Goal: Task Accomplishment & Management: Manage account settings

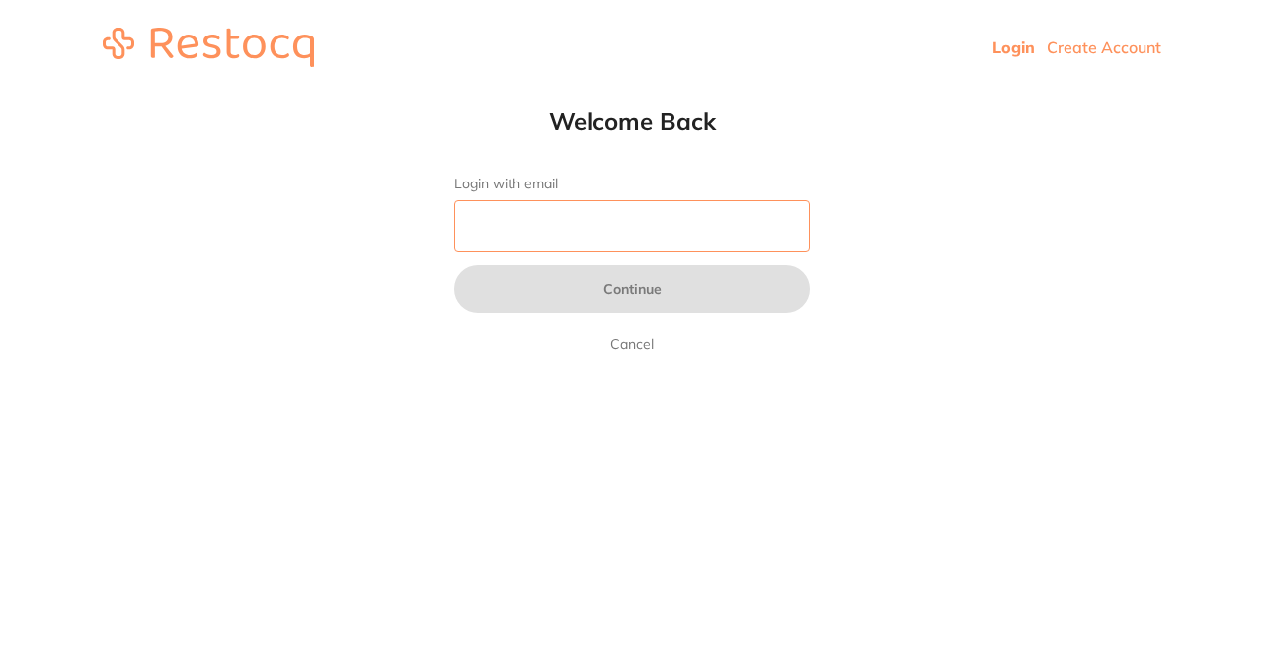
click at [602, 216] on input "Login with email" at bounding box center [631, 225] width 355 height 51
type input "[PERSON_NAME][EMAIL_ADDRESS][DOMAIN_NAME]"
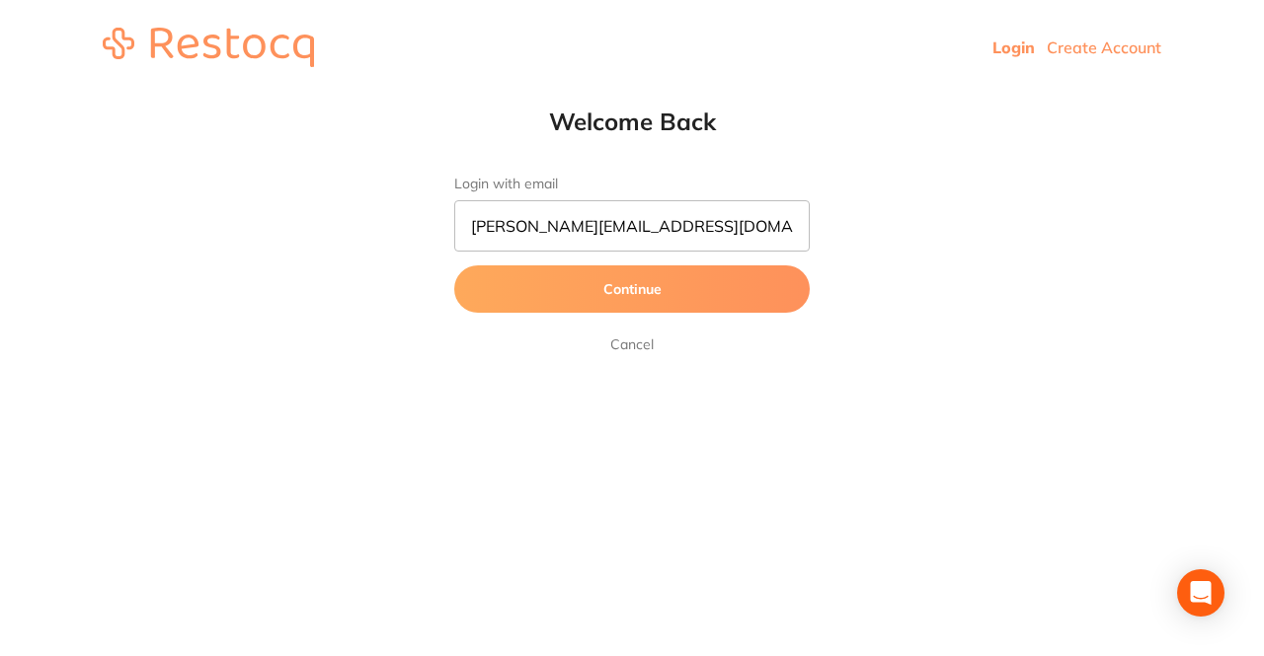
click at [653, 290] on button "Continue" at bounding box center [631, 289] width 355 height 47
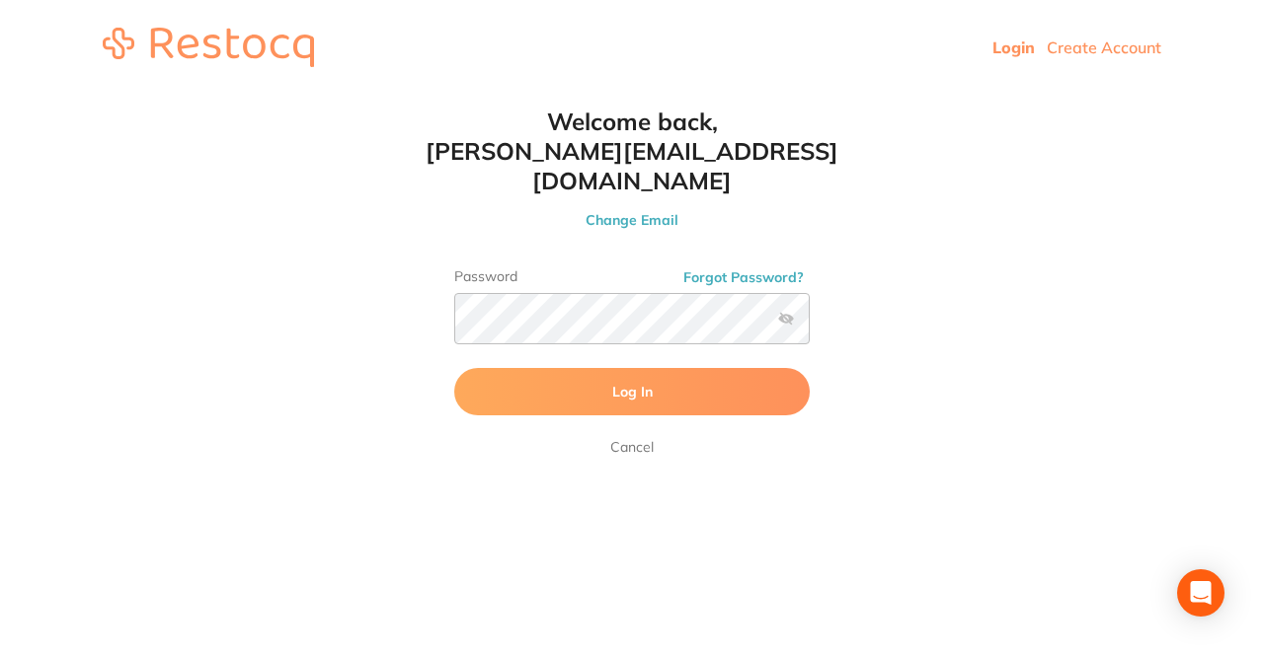
click at [704, 368] on button "Log In" at bounding box center [631, 391] width 355 height 47
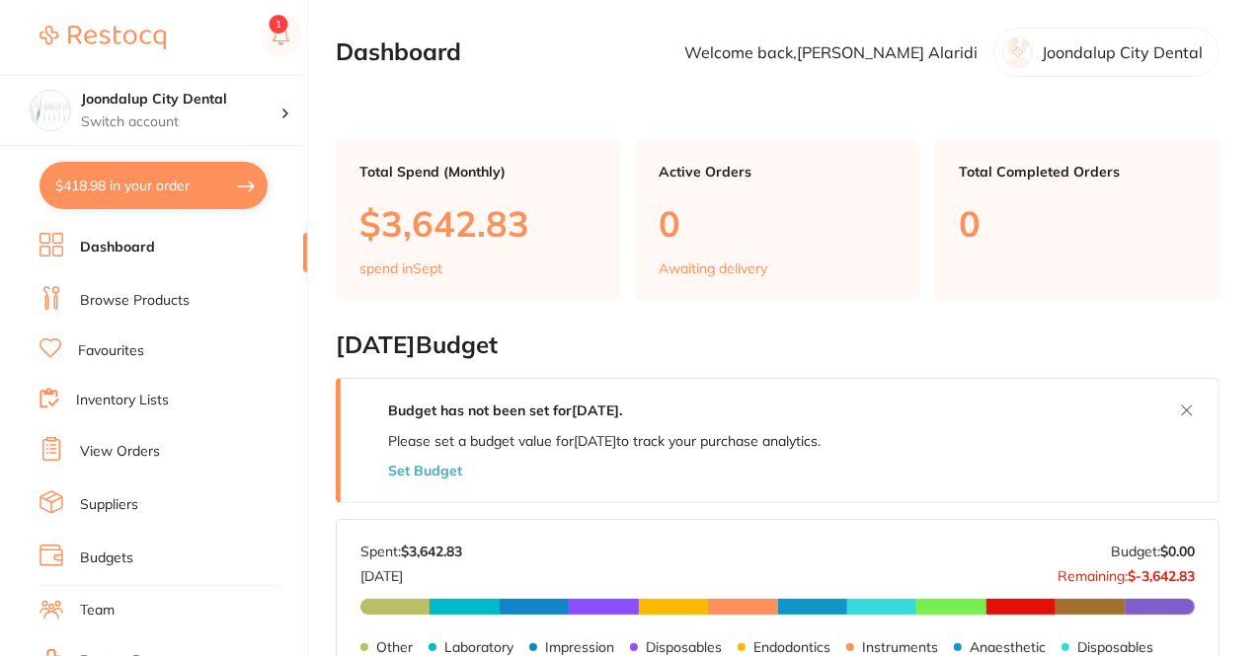
checkbox input "false"
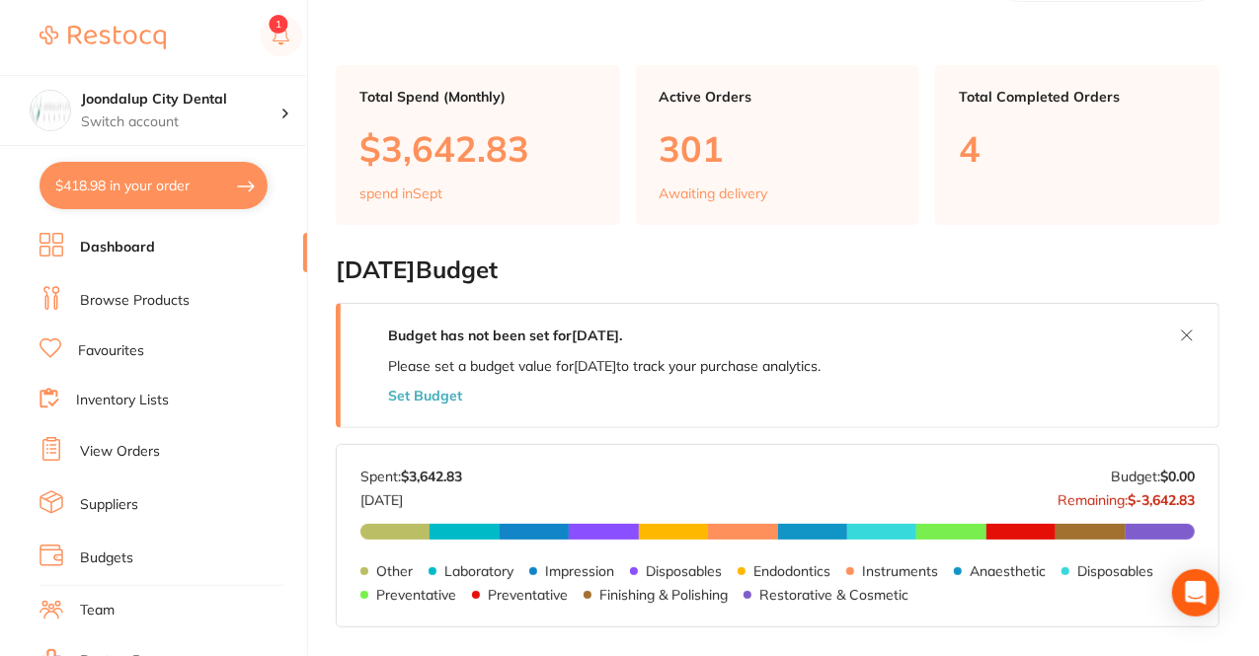
scroll to position [66, 0]
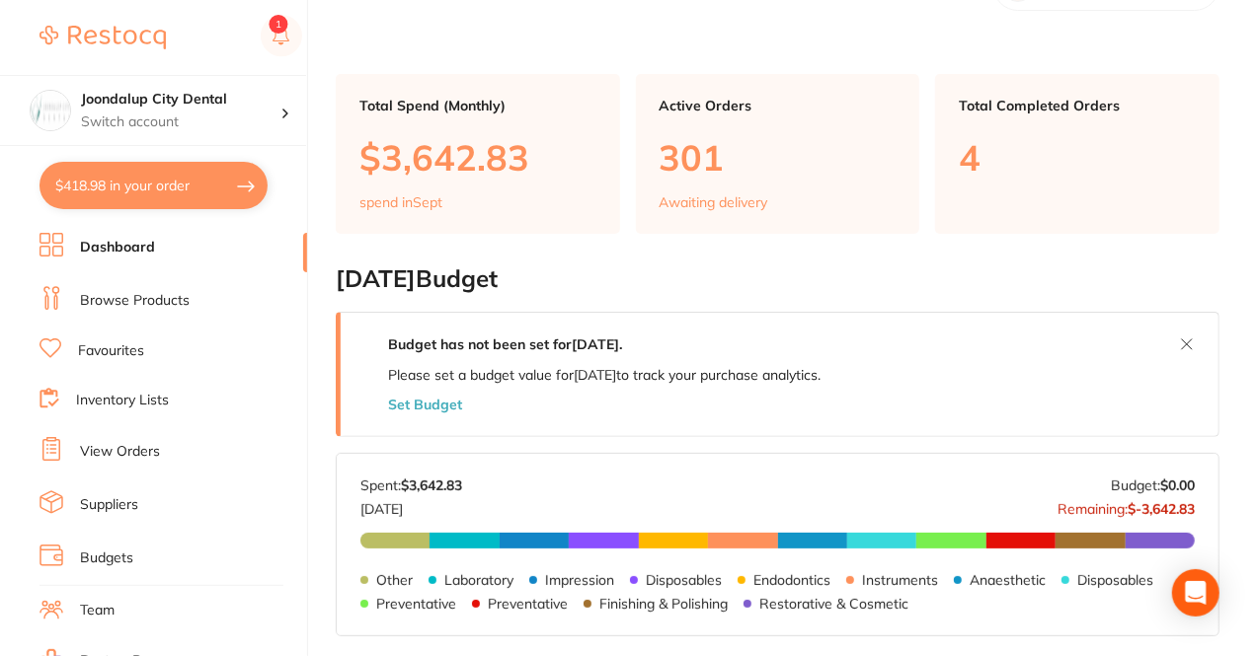
click at [437, 398] on button "Set Budget" at bounding box center [425, 405] width 74 height 16
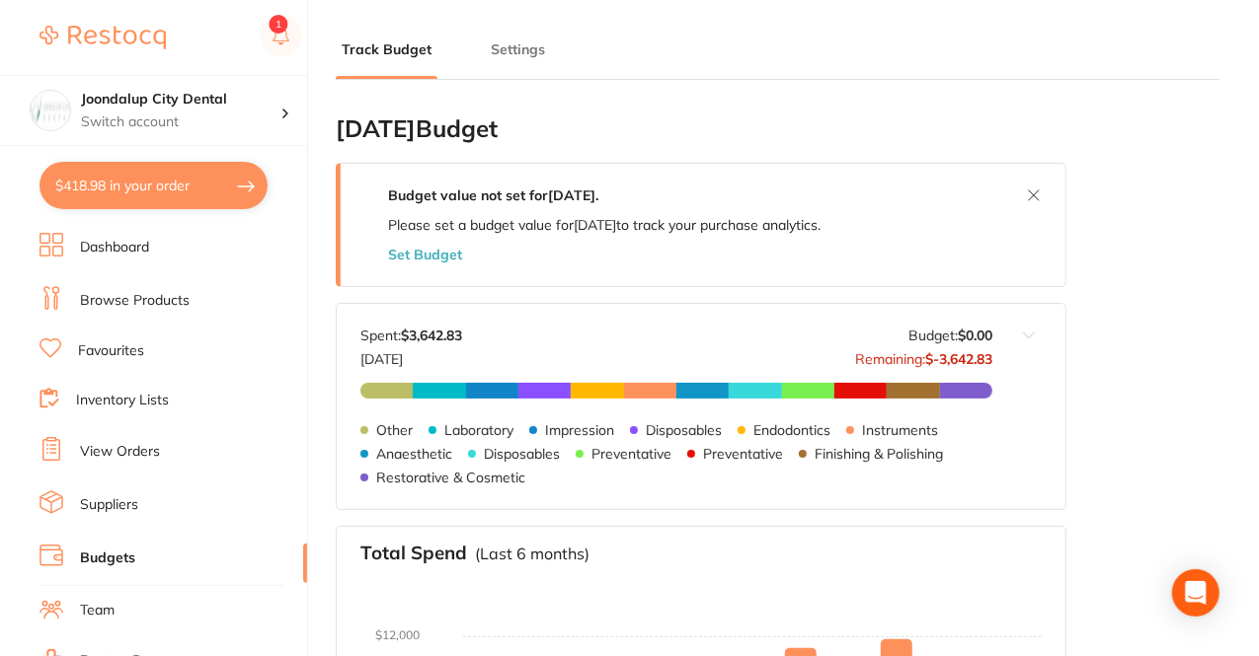
type input "0.0"
click at [452, 261] on button "Set Budget" at bounding box center [425, 255] width 74 height 16
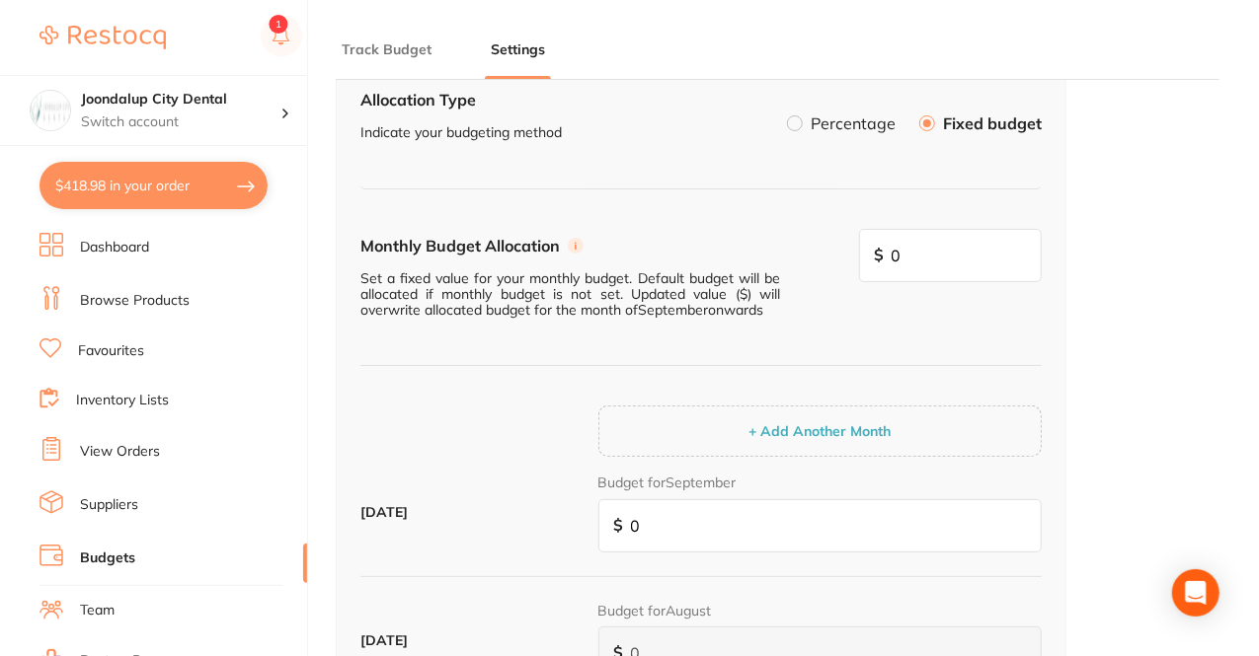
scroll to position [91, 0]
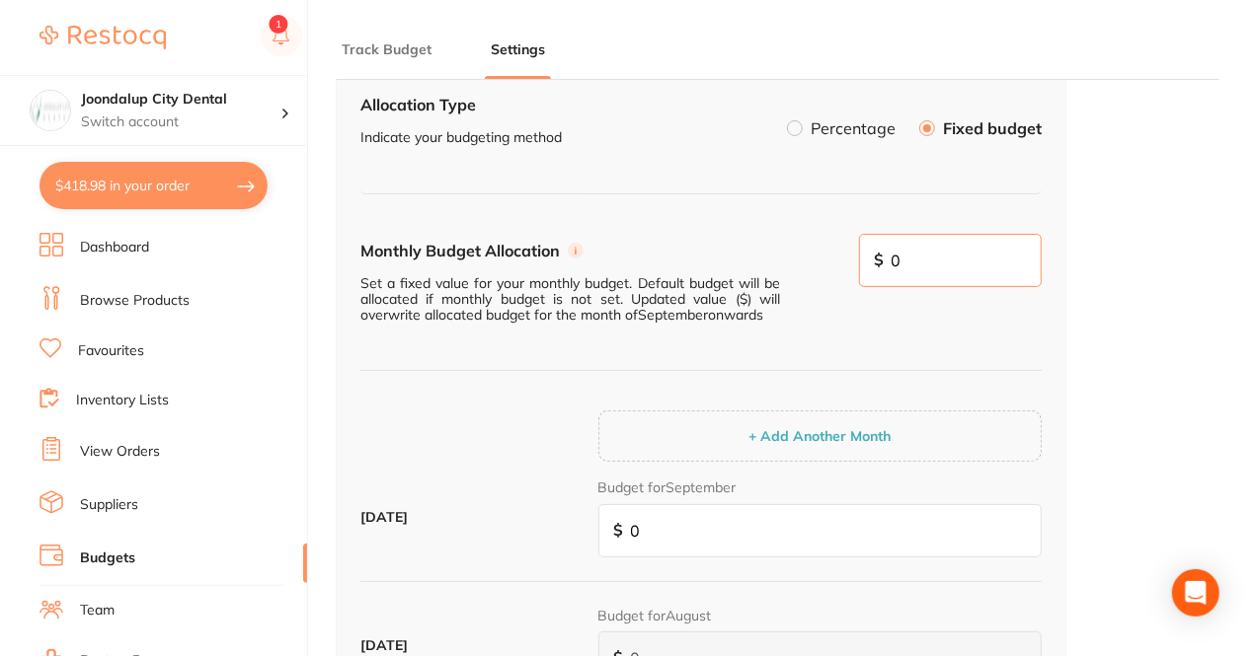
click at [939, 261] on input "0" at bounding box center [951, 260] width 184 height 53
type input "18,000"
click at [985, 330] on div "Monthly Budget Allocation Set a fixed value for your monthly budget. Default bu…" at bounding box center [700, 303] width 681 height 138
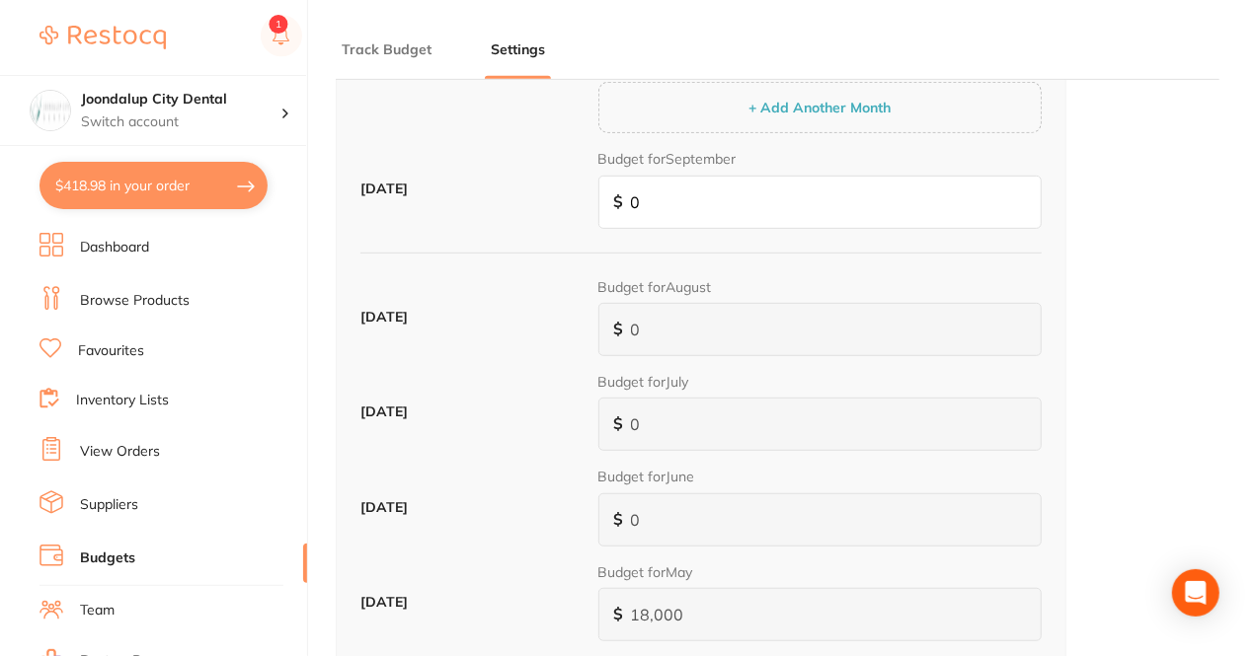
scroll to position [418, 0]
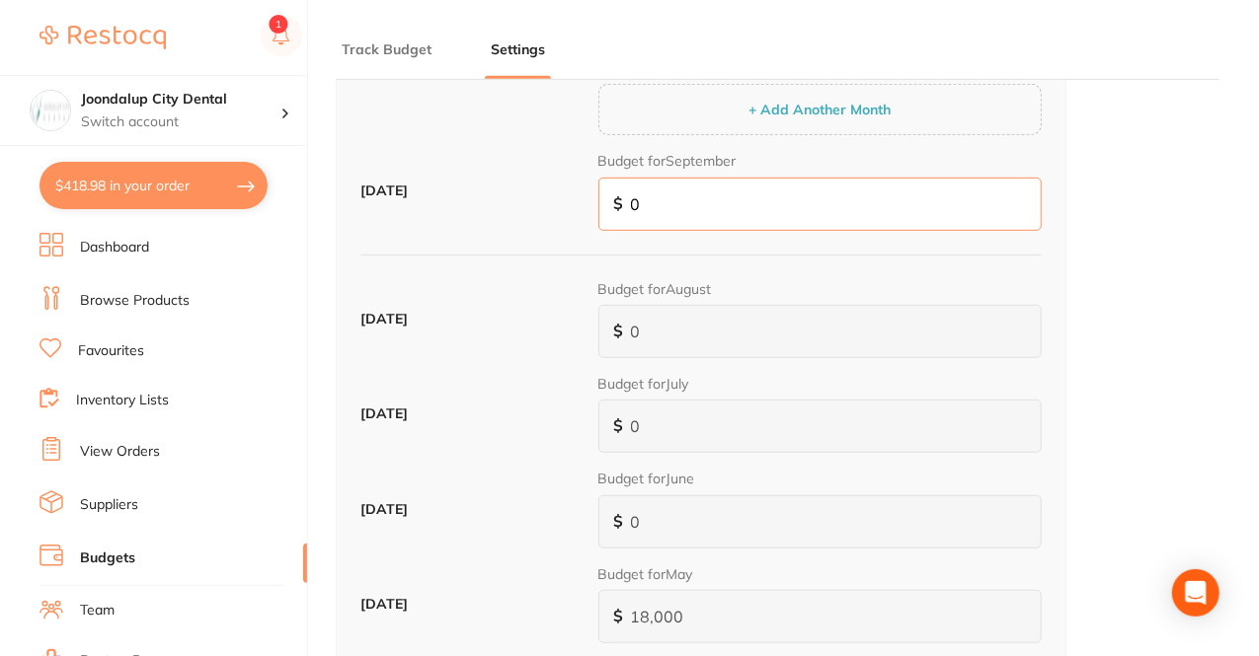
click at [663, 203] on input "0" at bounding box center [819, 204] width 443 height 53
type input "1"
type input "18"
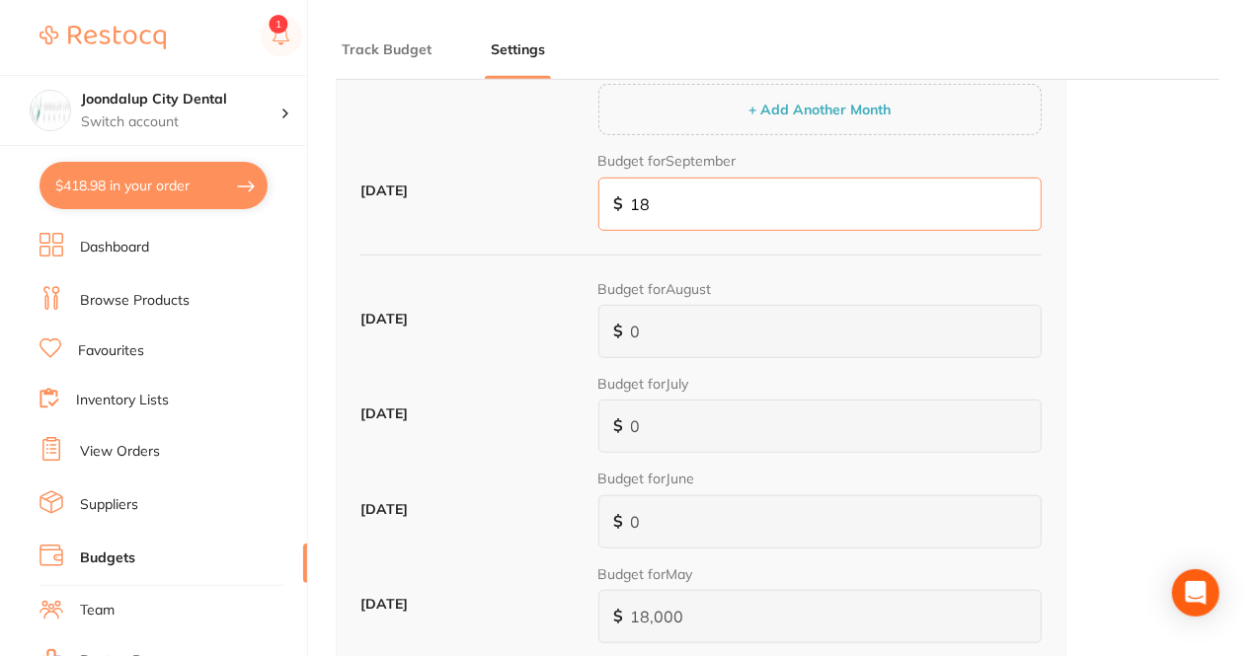
type input "180"
type input "1,800"
type input "18,000"
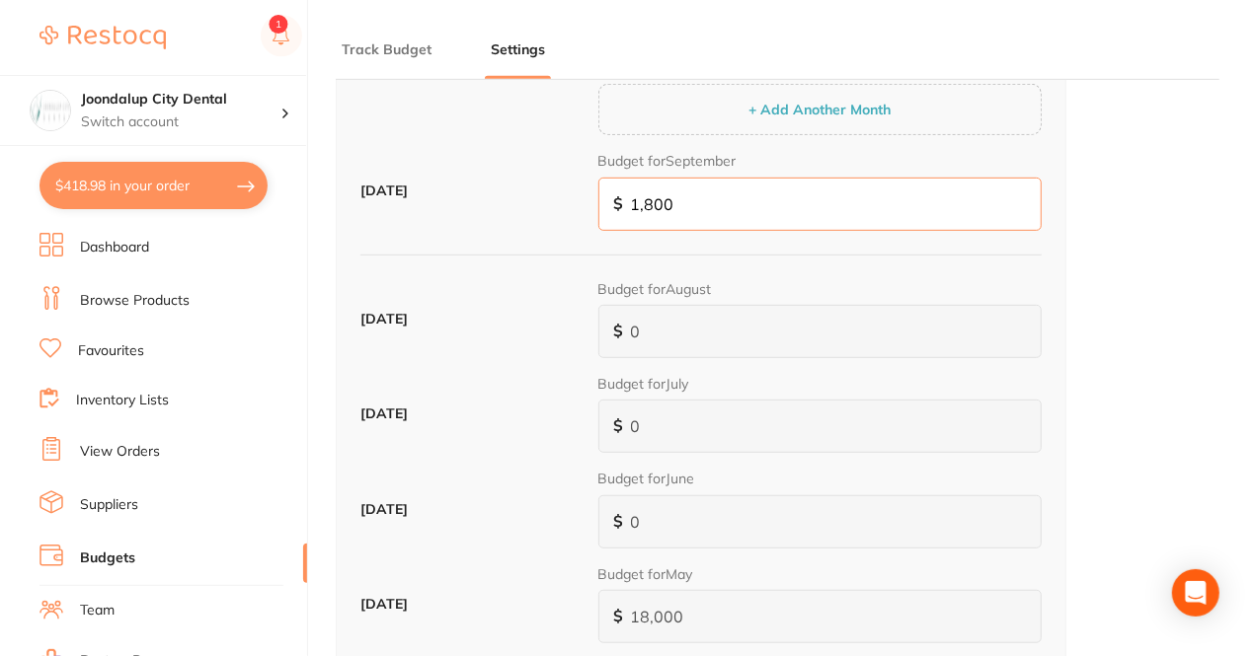
type input "18,000"
click at [934, 155] on div "Budget for September $ 18,000" at bounding box center [819, 190] width 443 height 79
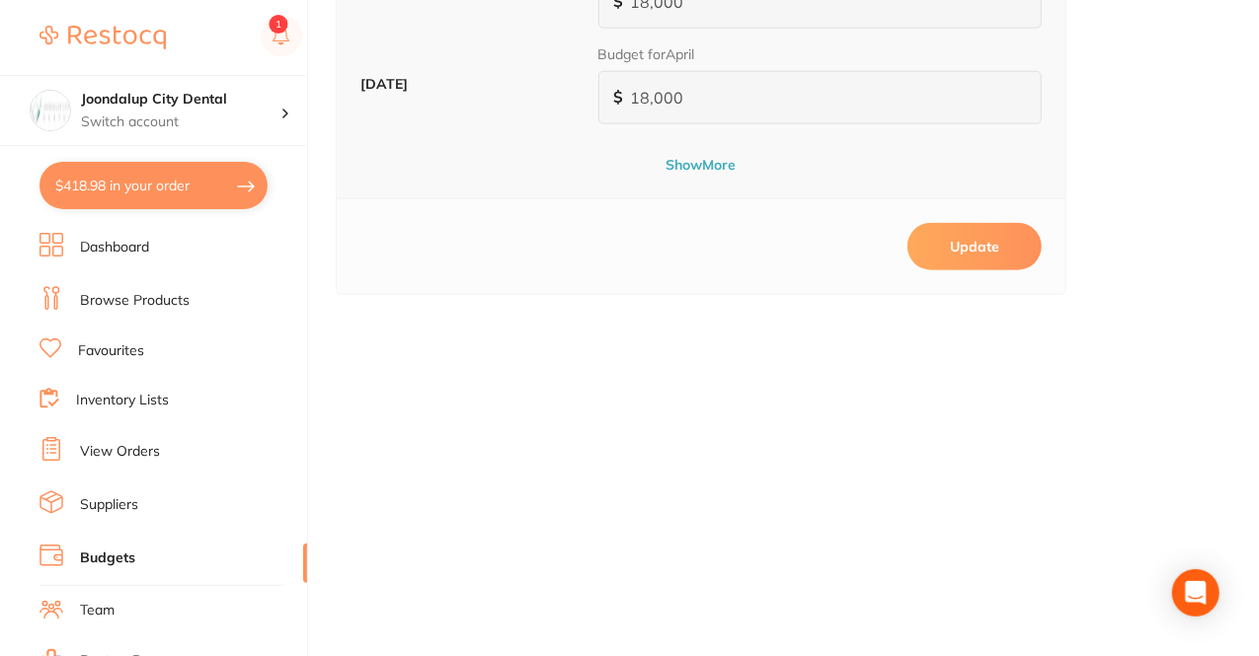
scroll to position [1133, 0]
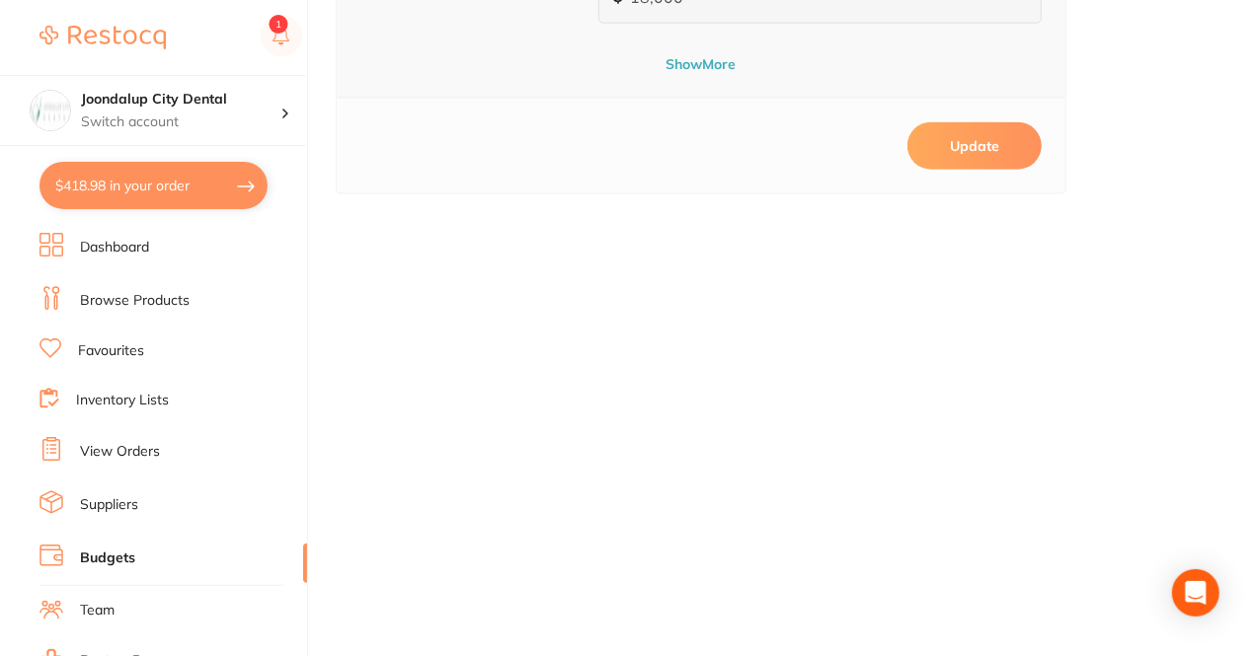
click at [996, 145] on button "Update" at bounding box center [974, 145] width 134 height 47
type input "0"
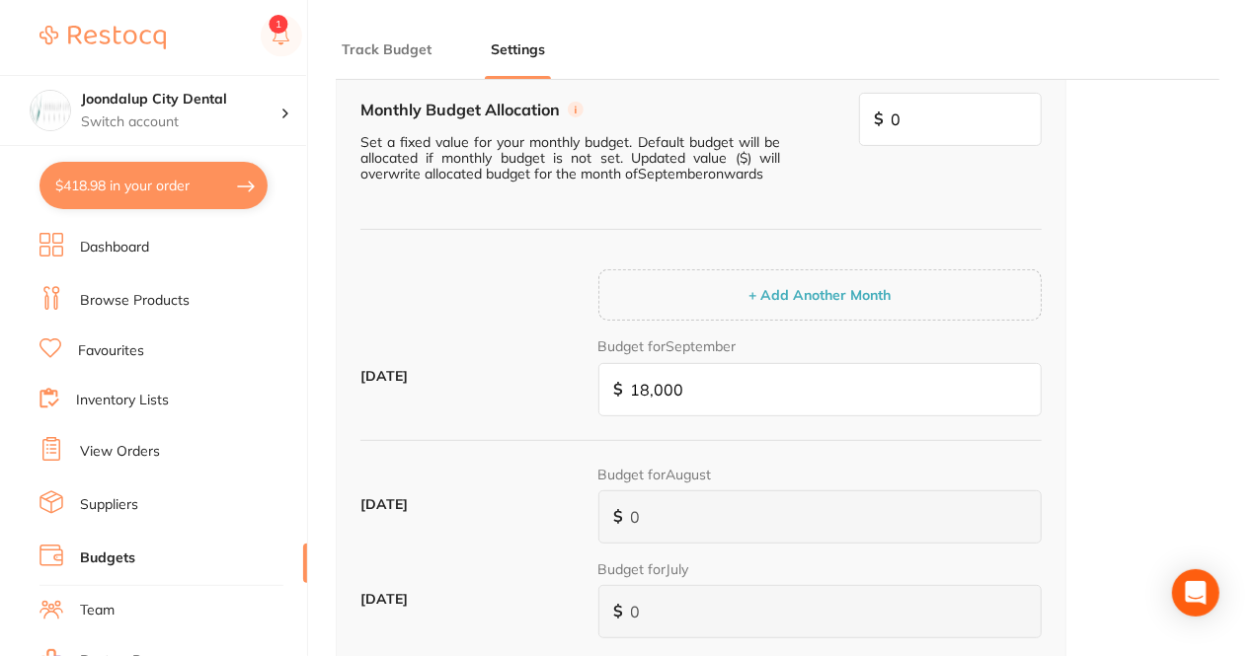
scroll to position [0, 0]
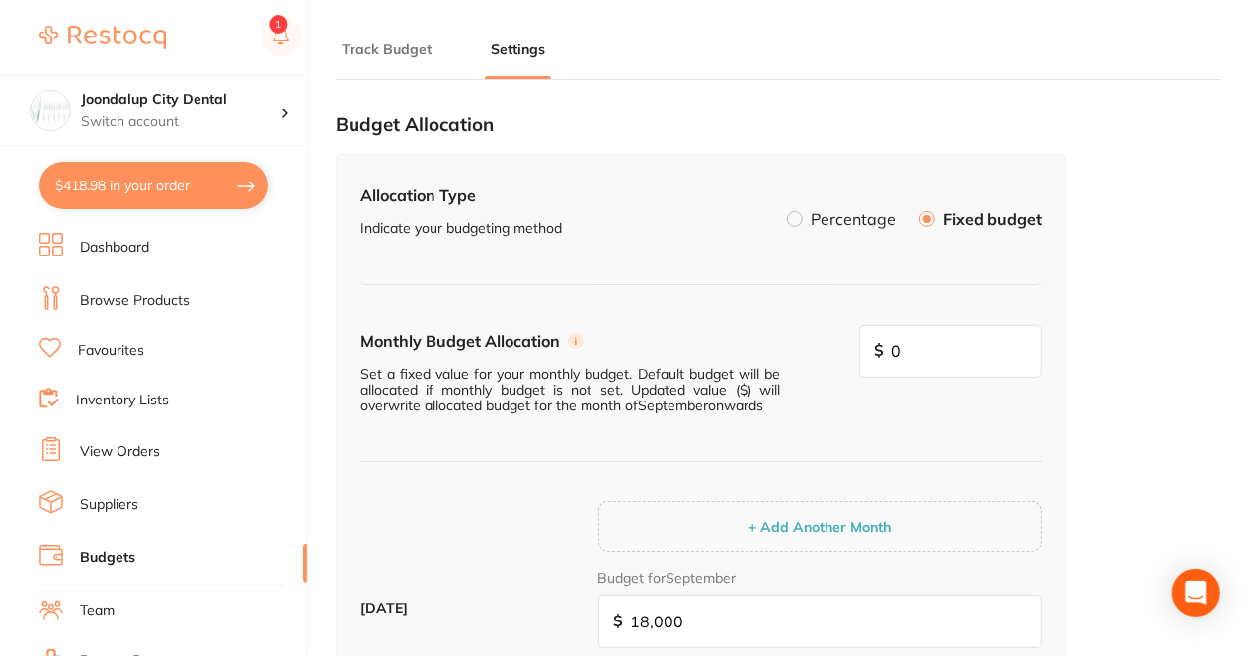
click at [418, 58] on li "Track Budget" at bounding box center [387, 58] width 102 height 39
click at [344, 30] on div "Track Budget Settings" at bounding box center [778, 40] width 884 height 80
click at [363, 40] on button "Track Budget" at bounding box center [387, 49] width 102 height 19
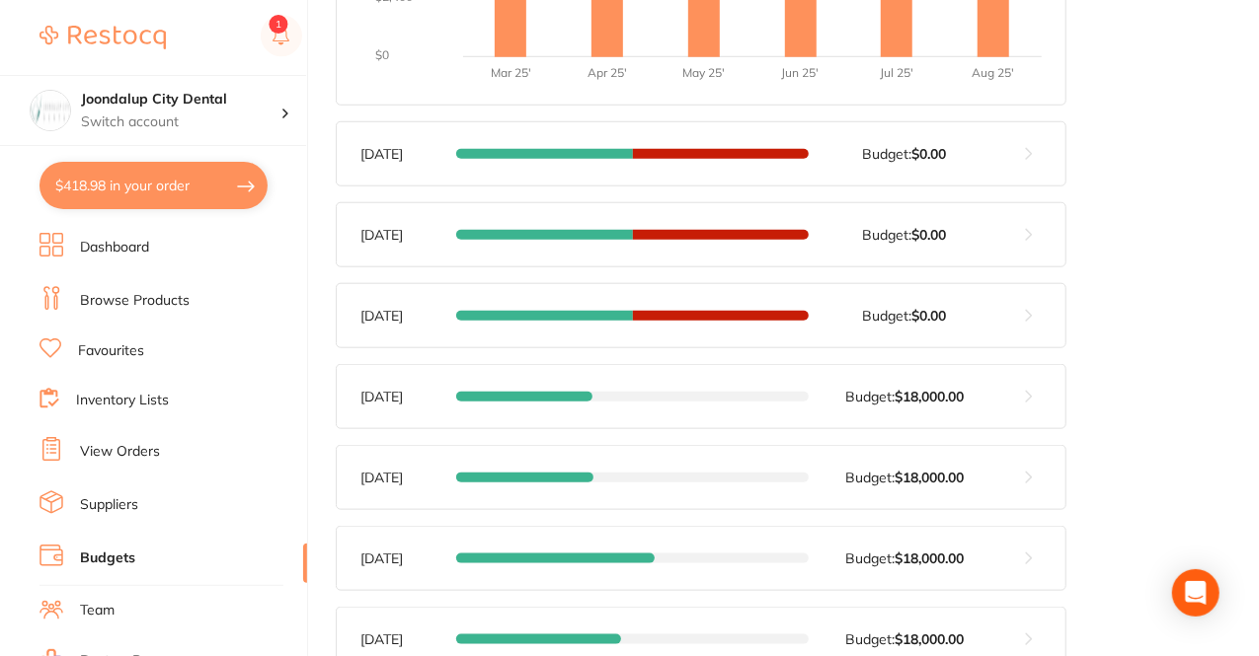
scroll to position [865, 0]
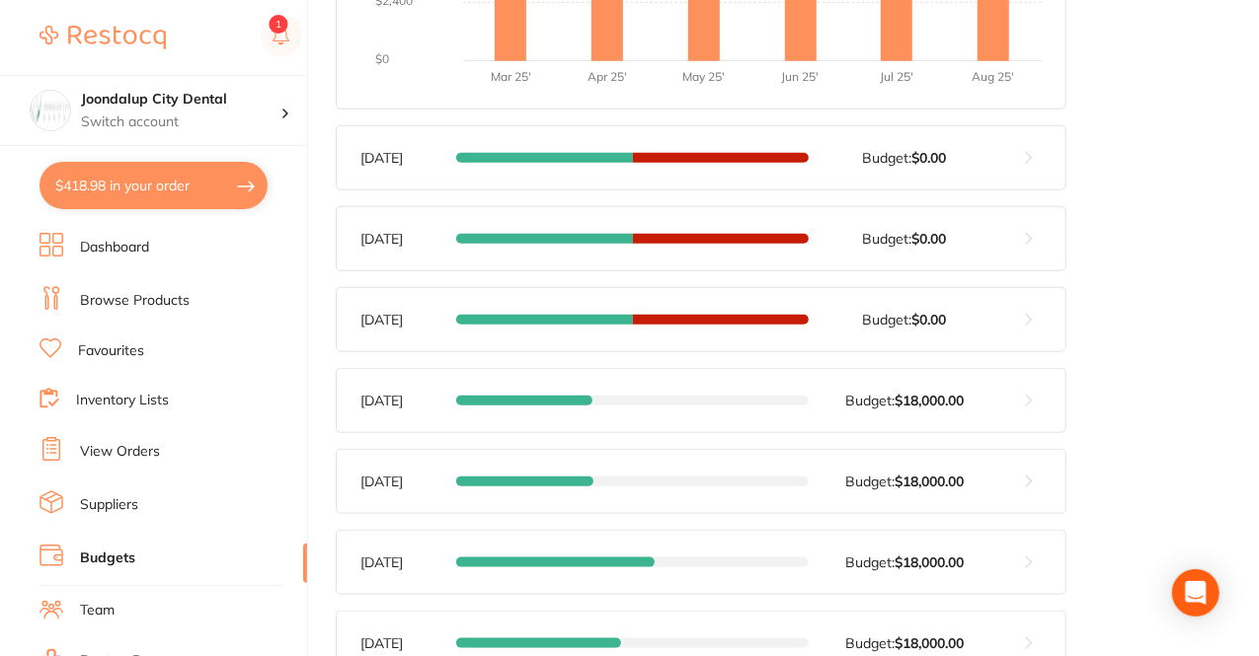
click at [1034, 311] on button at bounding box center [1028, 319] width 73 height 63
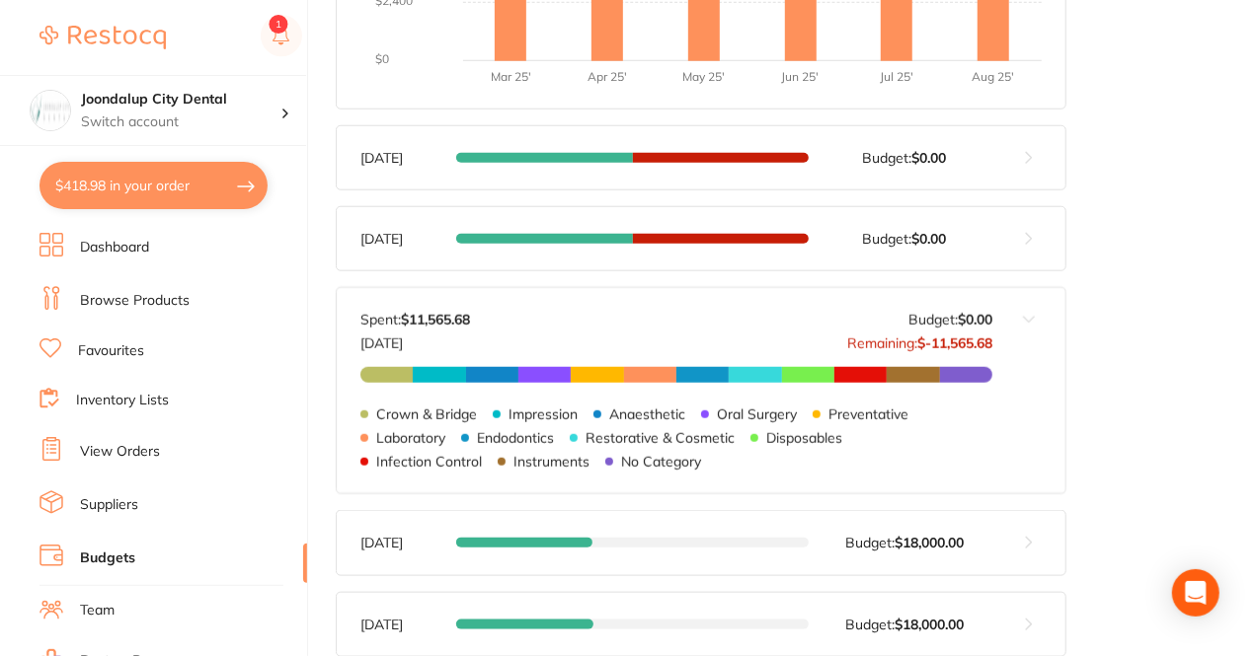
click at [947, 339] on strong "$-11,565.68" at bounding box center [954, 344] width 75 height 18
click at [1033, 313] on button at bounding box center [1028, 390] width 73 height 205
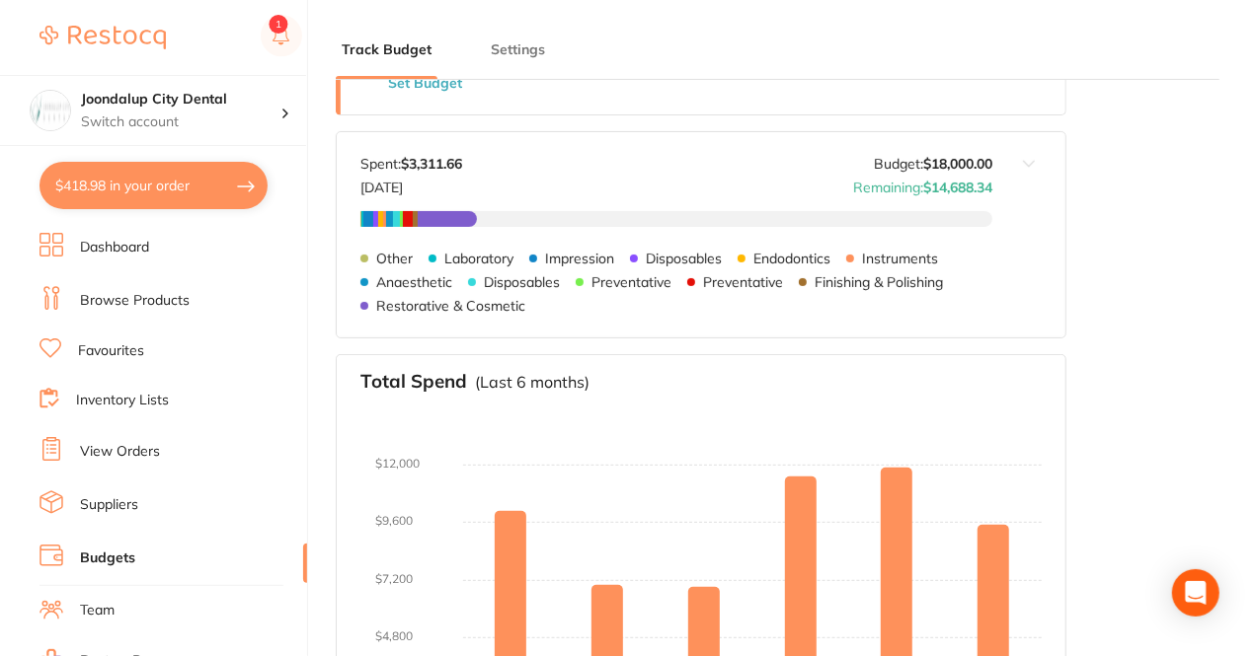
scroll to position [0, 0]
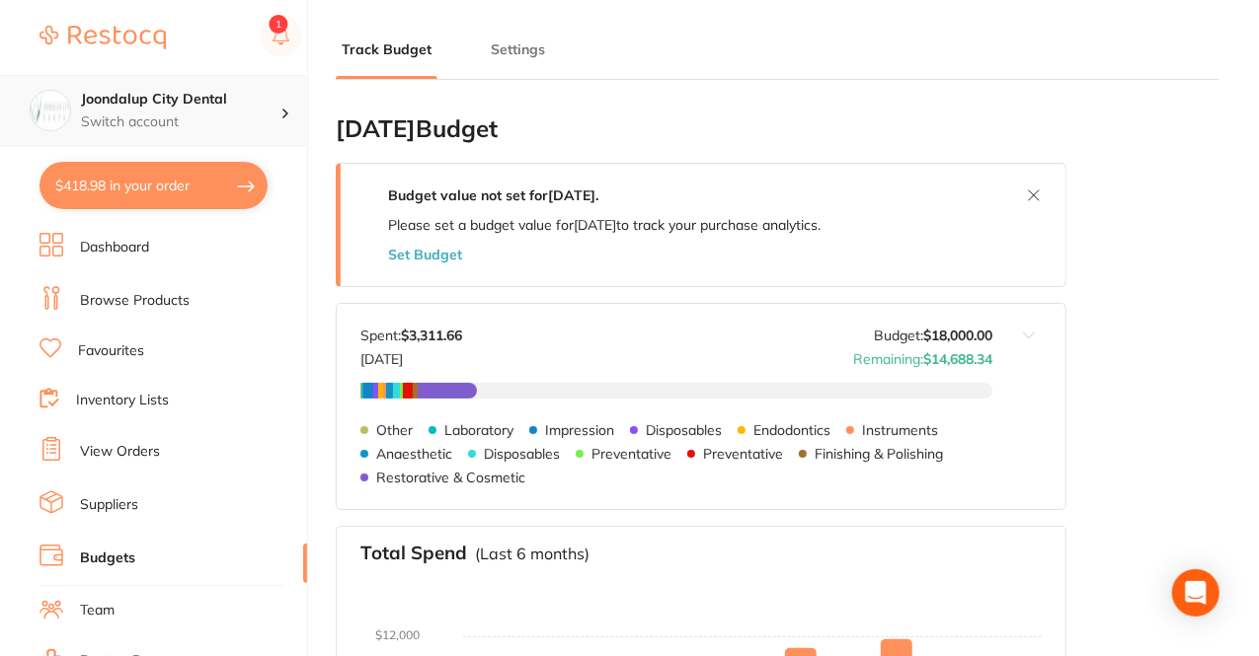
click at [252, 92] on h4 "Joondalup City Dental" at bounding box center [180, 100] width 199 height 20
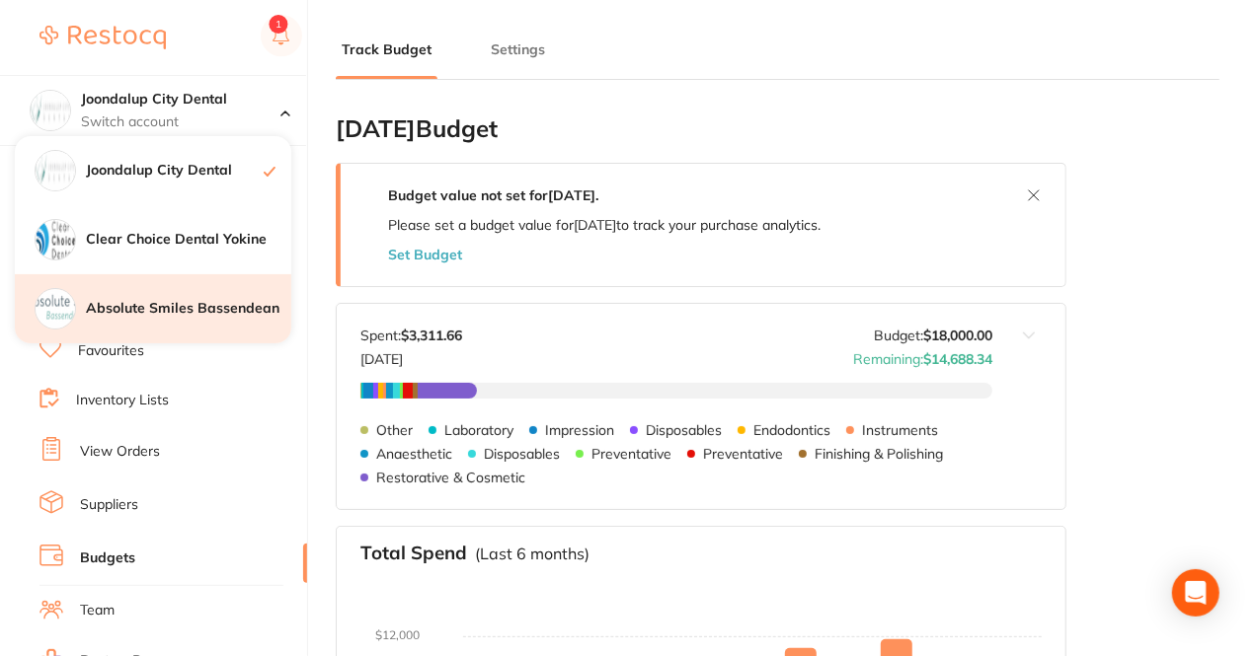
click at [162, 301] on h4 "Absolute Smiles Bassendean" at bounding box center [188, 309] width 205 height 20
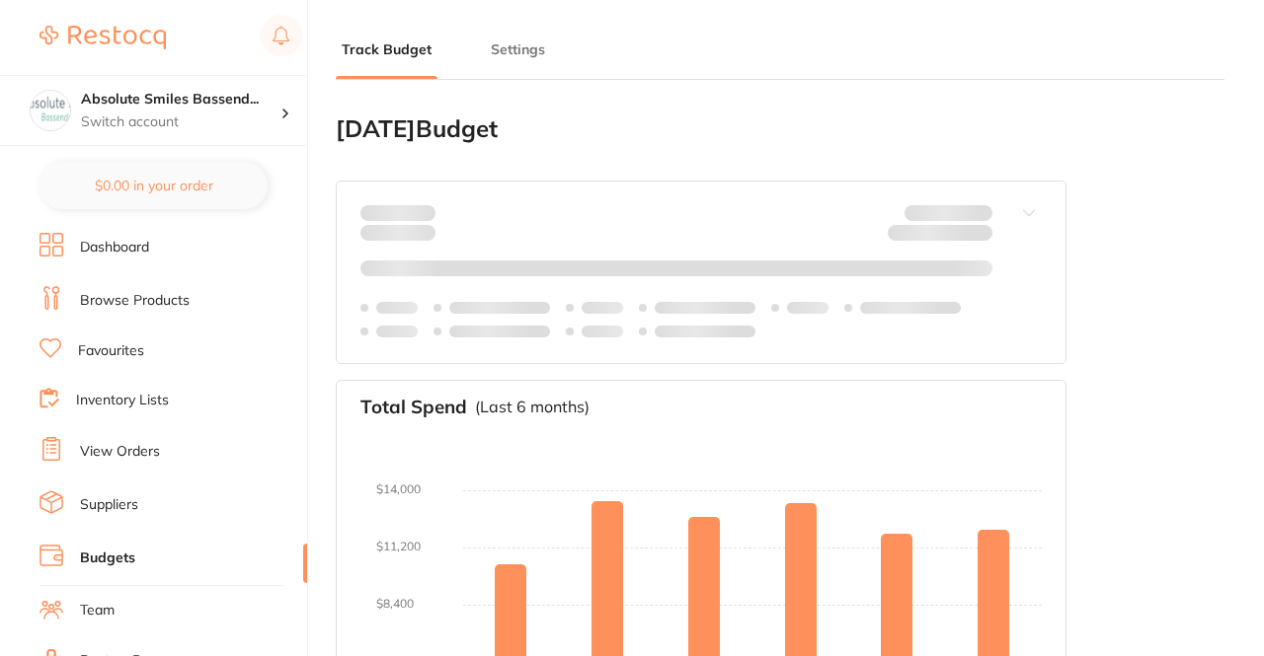
type input "0.0"
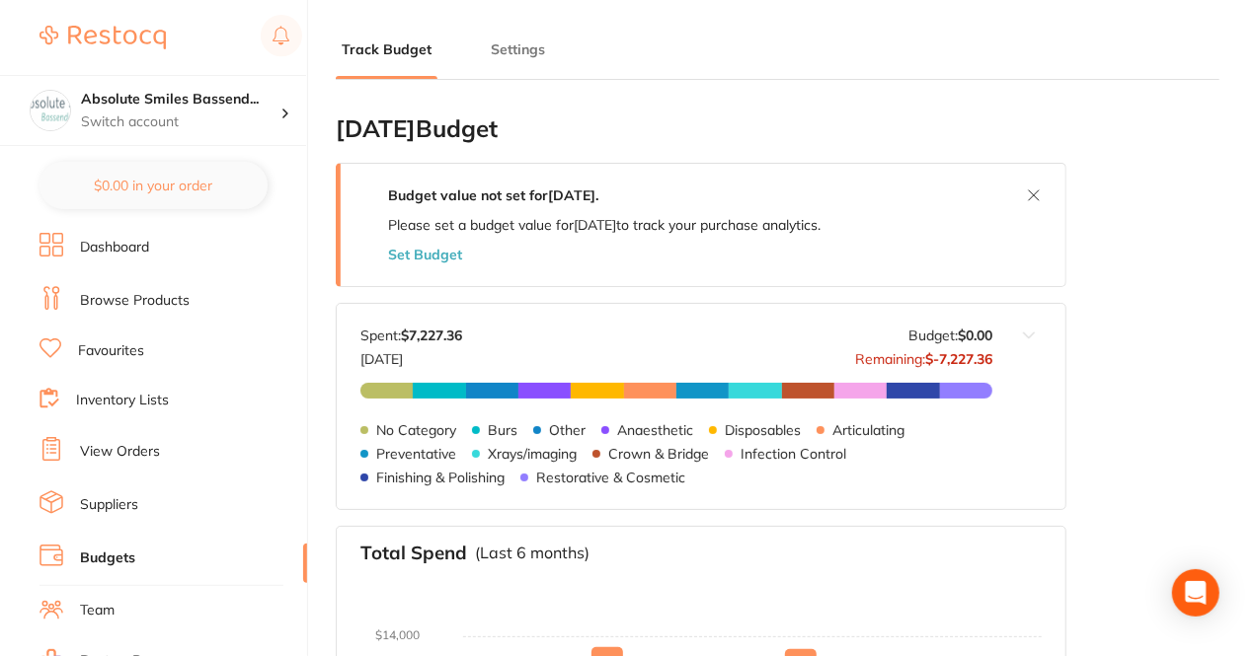
click at [431, 249] on button "Set Budget" at bounding box center [425, 255] width 74 height 16
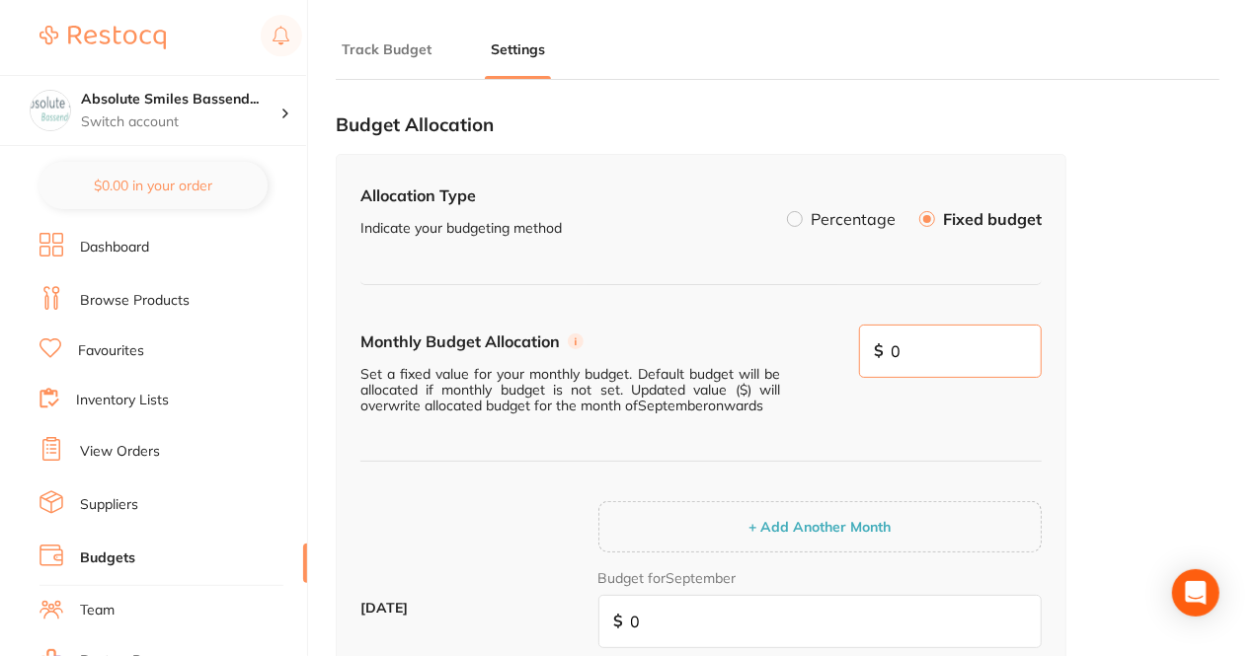
click at [944, 350] on input "0" at bounding box center [951, 351] width 184 height 53
type input "15,000"
click at [924, 378] on div "$ 15,000" at bounding box center [951, 351] width 184 height 53
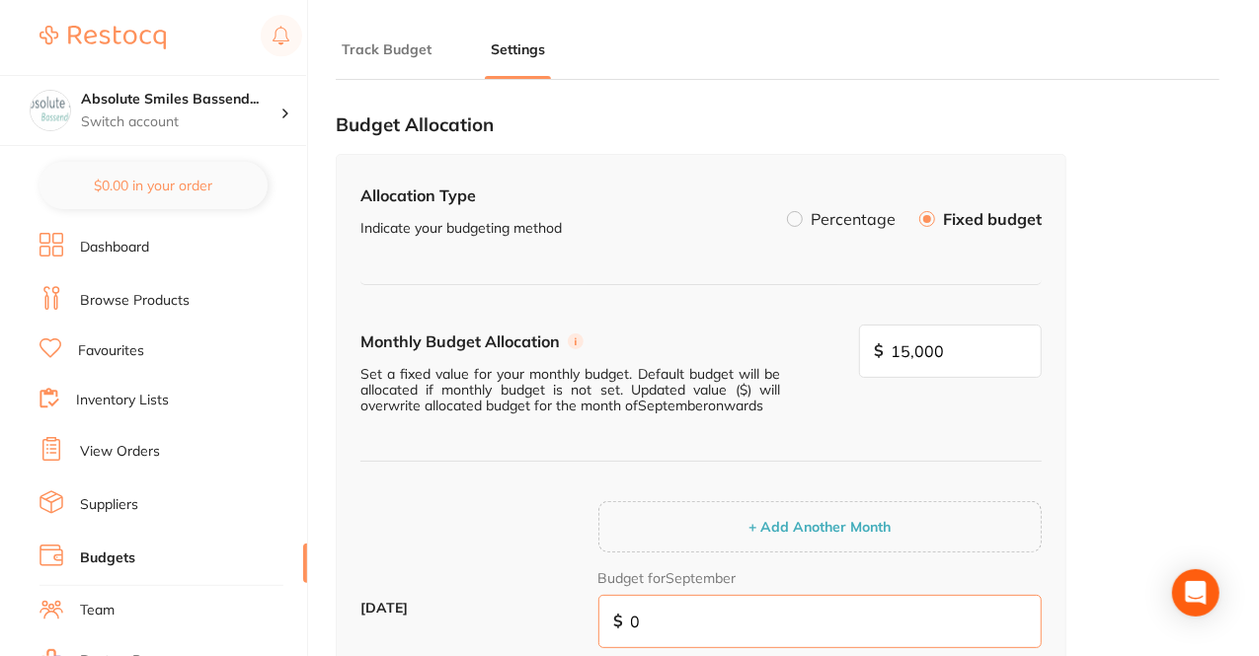
click at [723, 619] on input "0" at bounding box center [819, 621] width 443 height 53
type input "1"
type input "15"
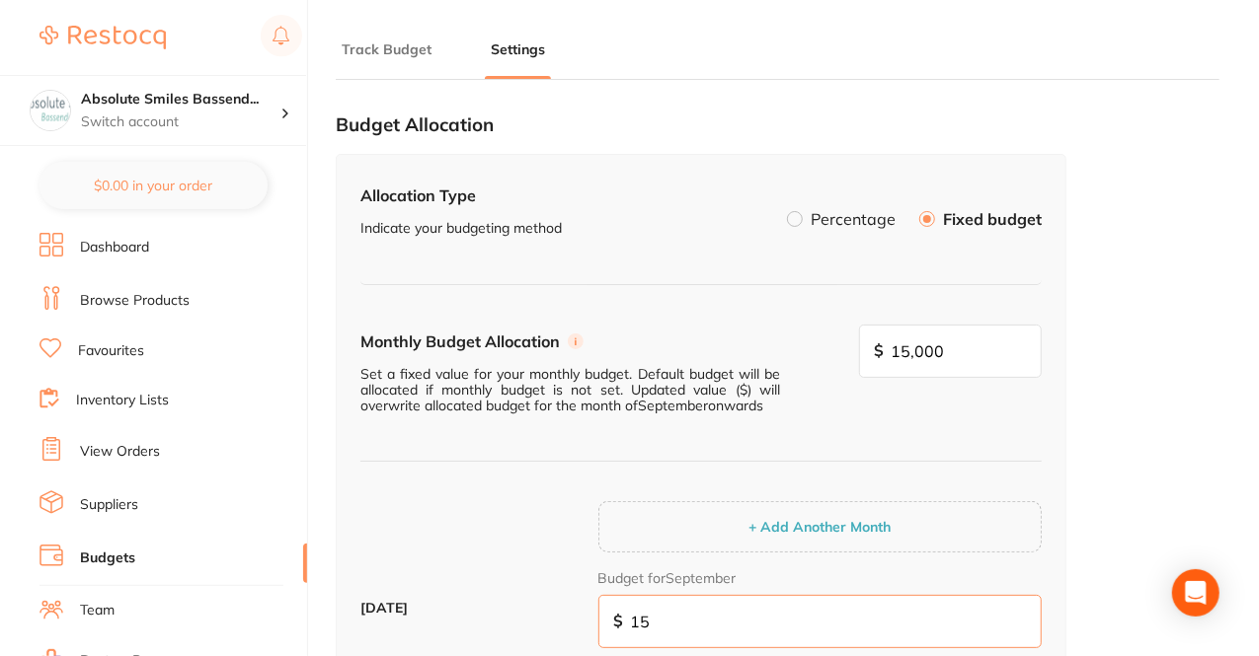
type input "15,000"
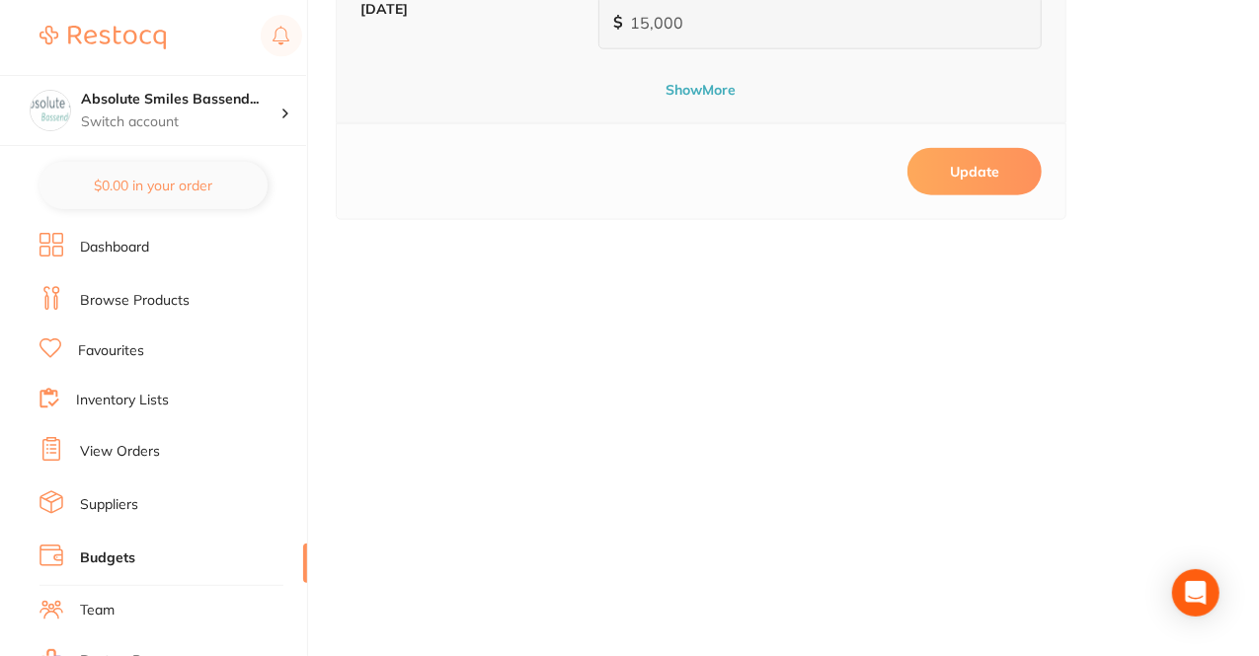
scroll to position [1120, 0]
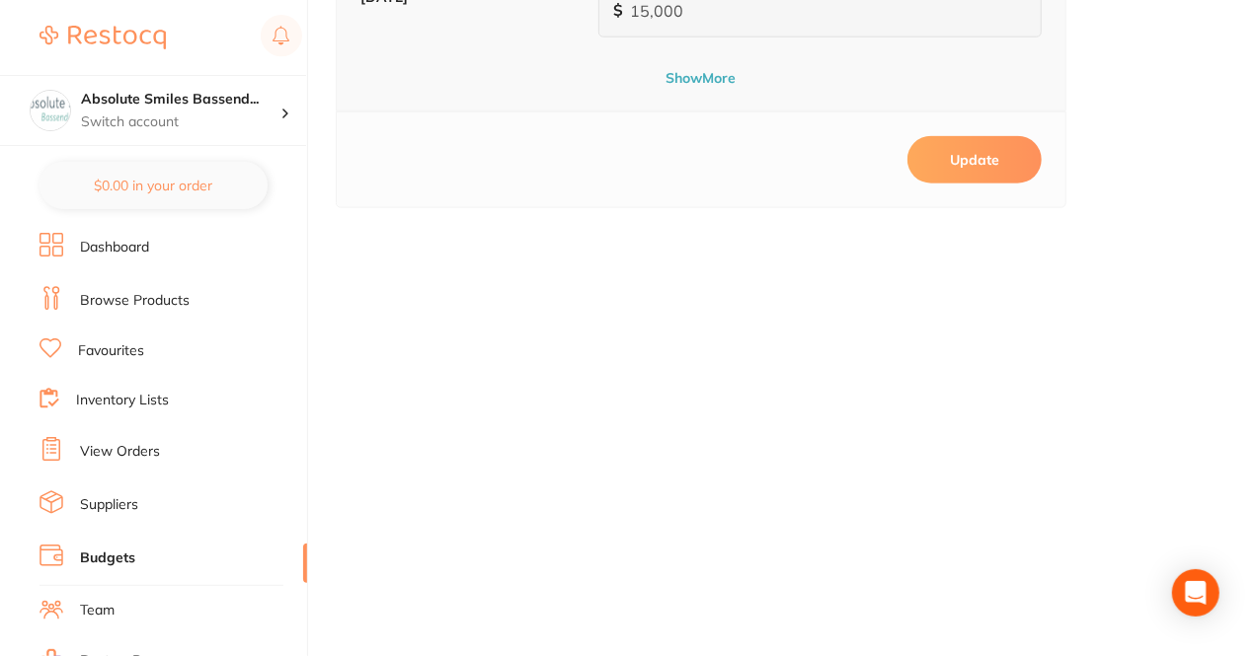
click at [979, 163] on button "Update" at bounding box center [974, 159] width 134 height 47
type input "0"
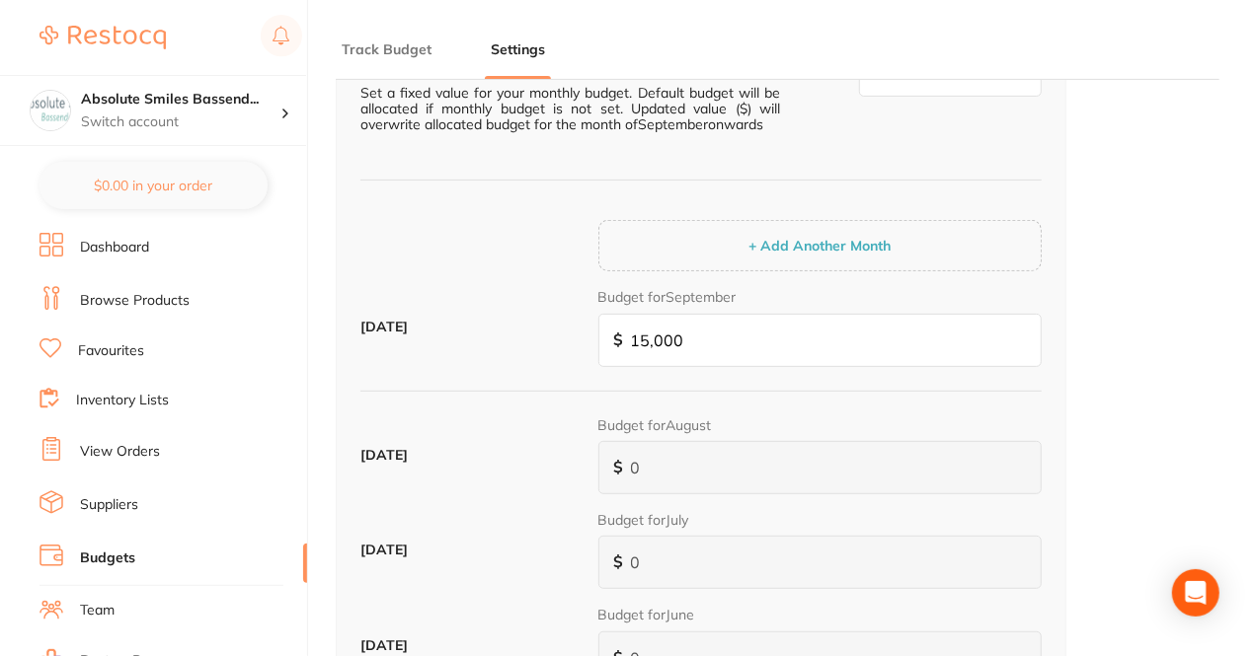
scroll to position [0, 0]
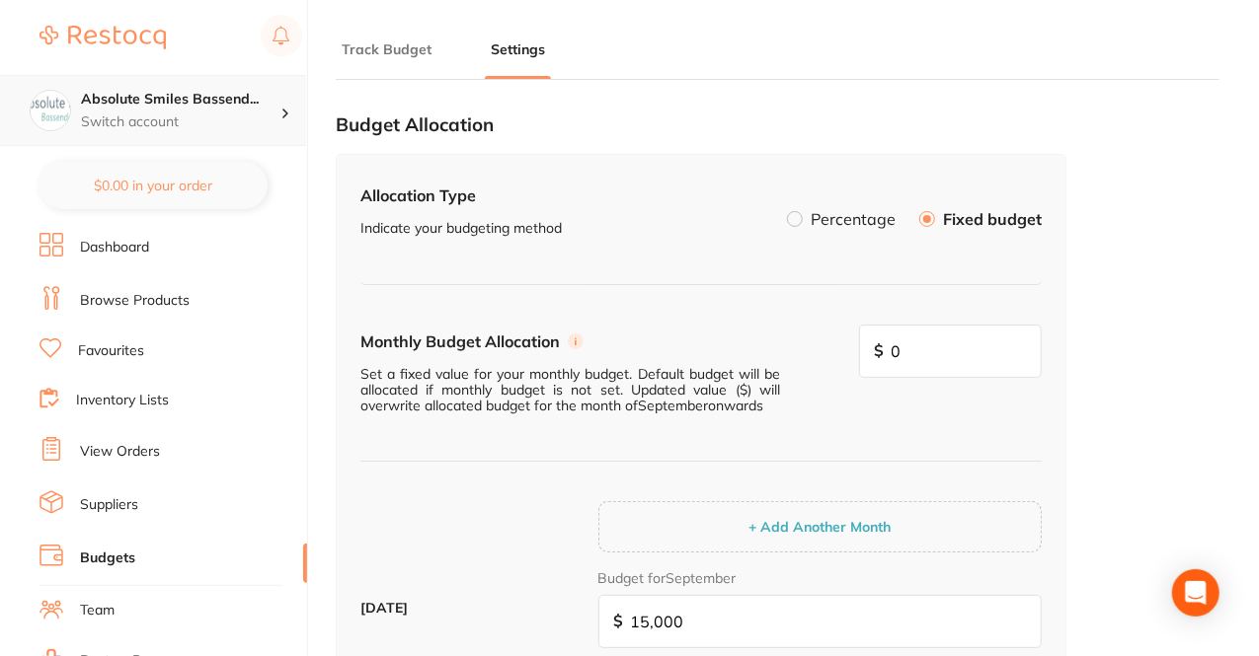
click at [195, 127] on p "Switch account" at bounding box center [180, 123] width 199 height 20
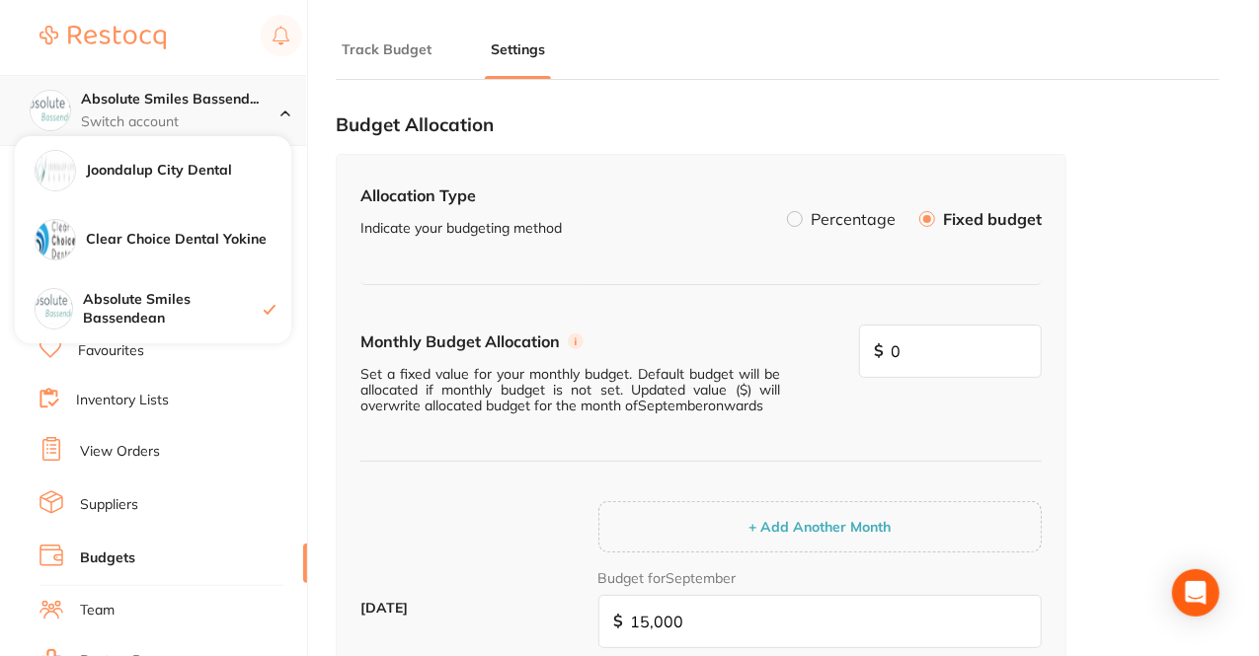
click at [231, 111] on div "Absolute Smiles Bassend... Switch account" at bounding box center [180, 110] width 199 height 41
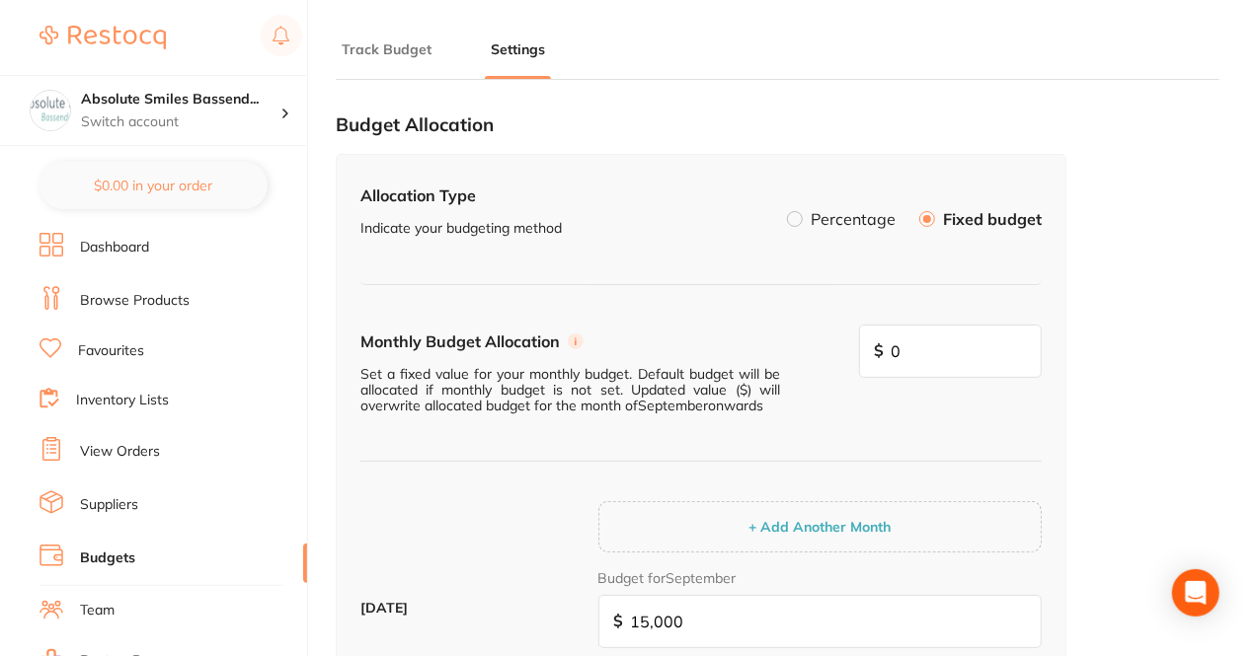
click at [124, 251] on link "Dashboard" at bounding box center [114, 248] width 69 height 20
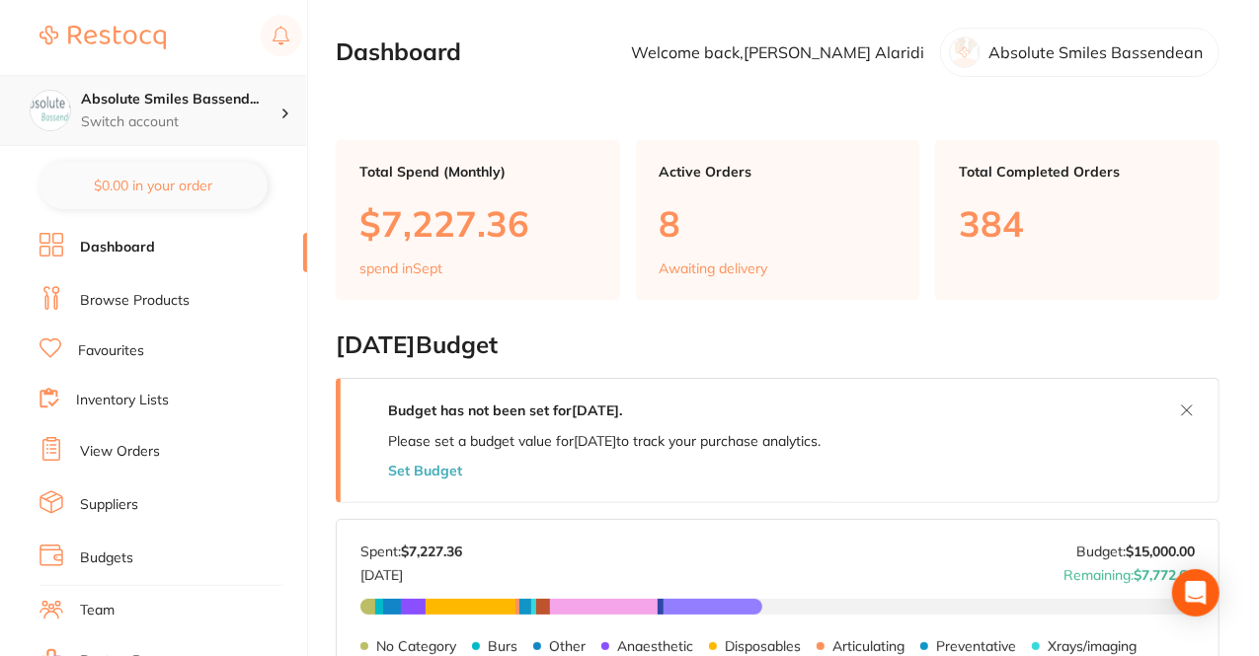
click at [205, 113] on p "Switch account" at bounding box center [180, 123] width 199 height 20
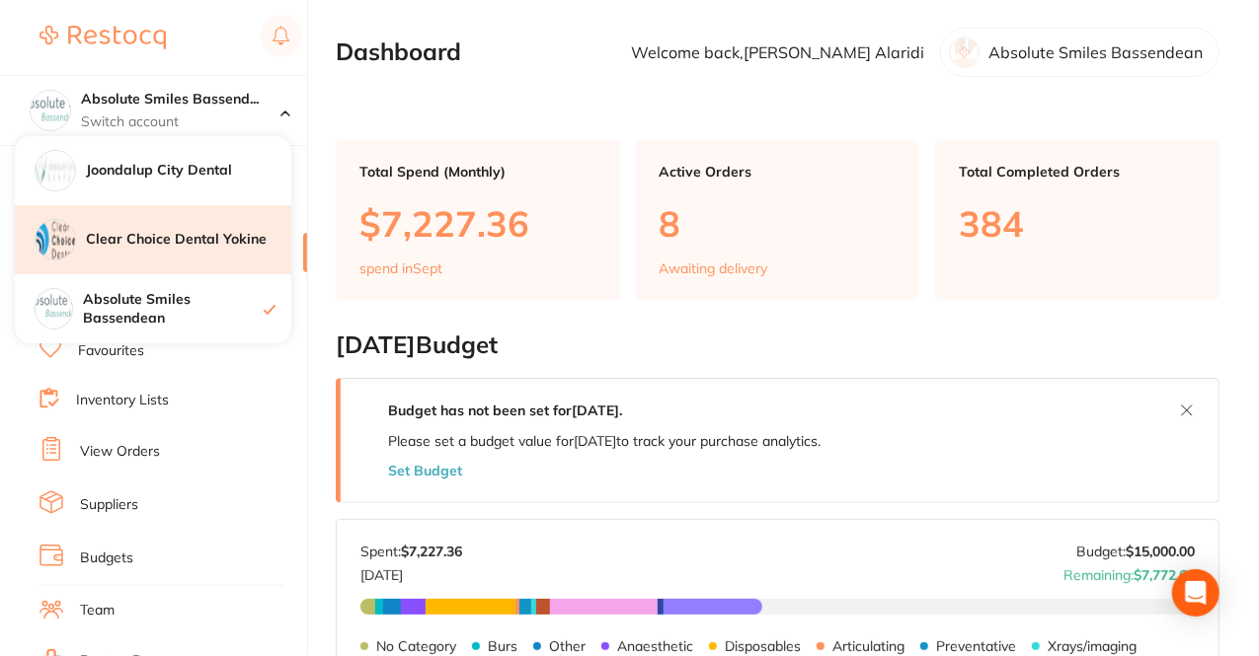
click at [191, 258] on div "Clear Choice Dental Yokine" at bounding box center [153, 239] width 276 height 69
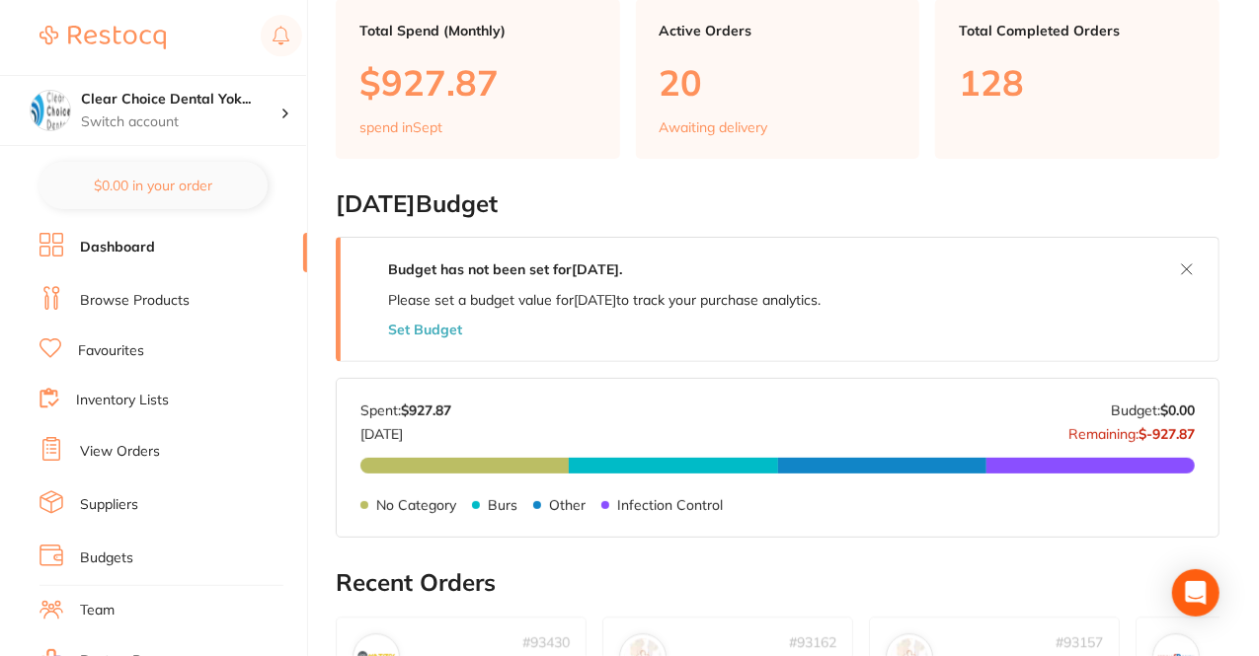
scroll to position [142, 0]
click at [430, 331] on button "Set Budget" at bounding box center [425, 329] width 74 height 16
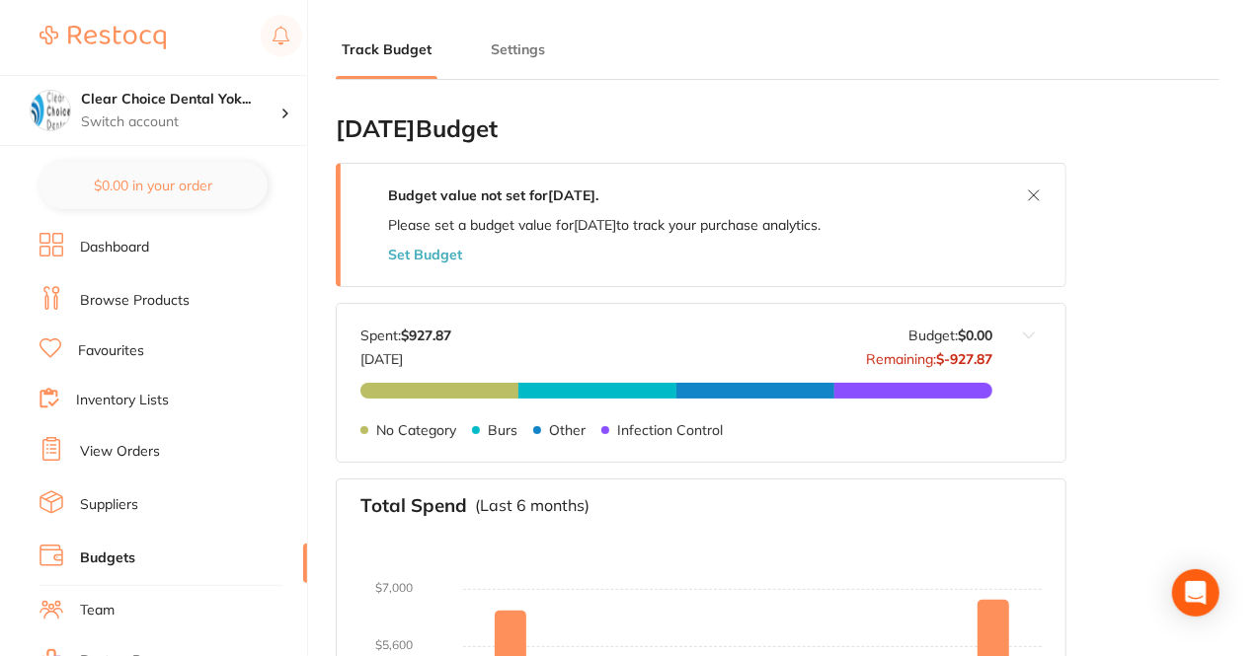
click at [428, 262] on div "Budget value not set for September 2025 . Please set a budget value for Septemb…" at bounding box center [604, 225] width 527 height 122
click at [427, 247] on button "Set Budget" at bounding box center [425, 255] width 74 height 16
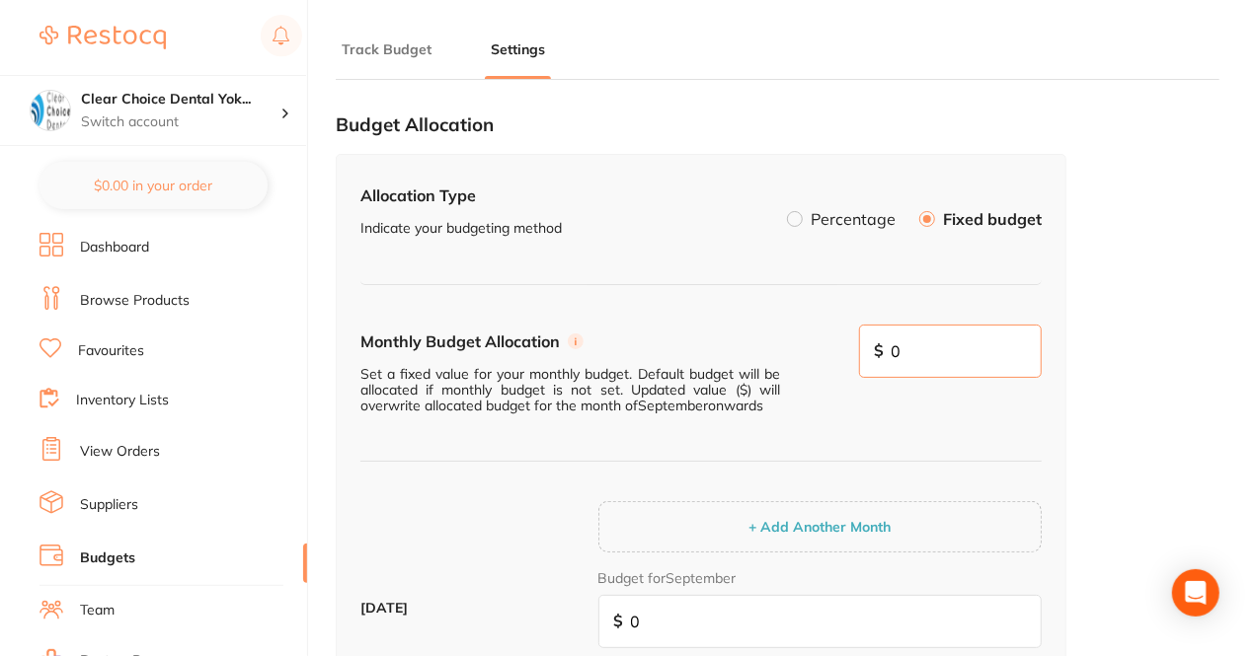
click at [959, 336] on input "0" at bounding box center [951, 351] width 184 height 53
type input "8,000"
click at [879, 437] on div "Monthly Budget Allocation Set a fixed value for your monthly budget. Default bu…" at bounding box center [700, 394] width 681 height 138
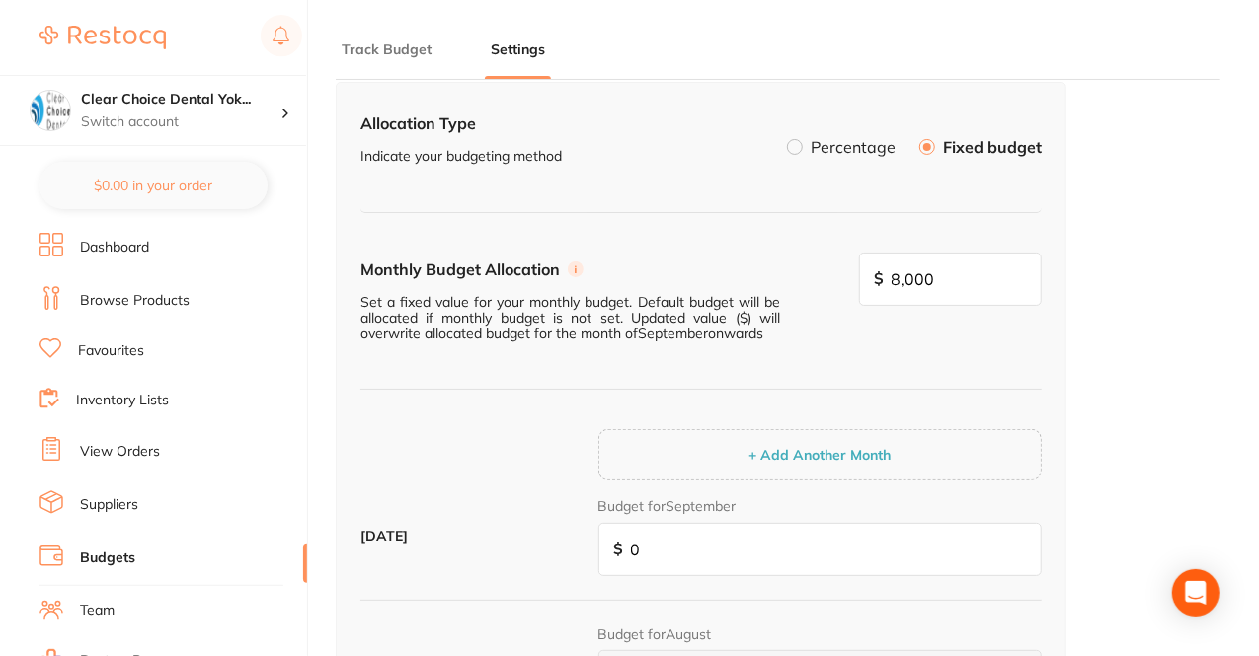
scroll to position [130, 0]
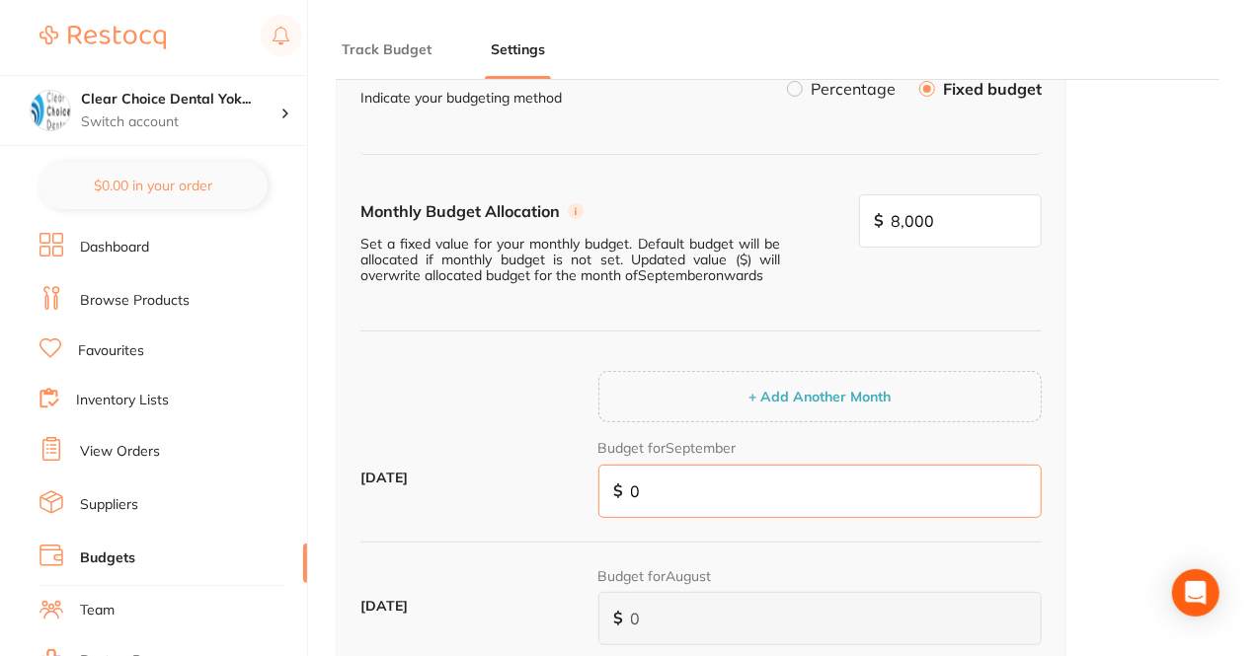
click at [721, 466] on input "0" at bounding box center [819, 491] width 443 height 53
type input "8"
type input "80"
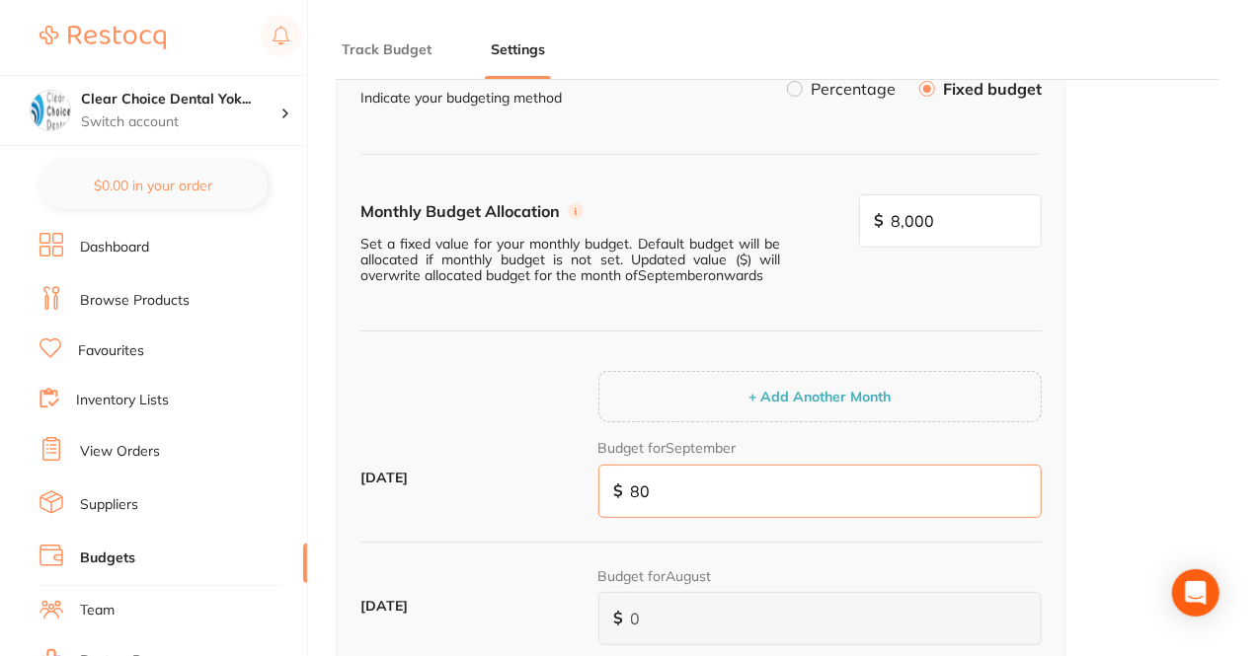
type input "800"
type input "8,000"
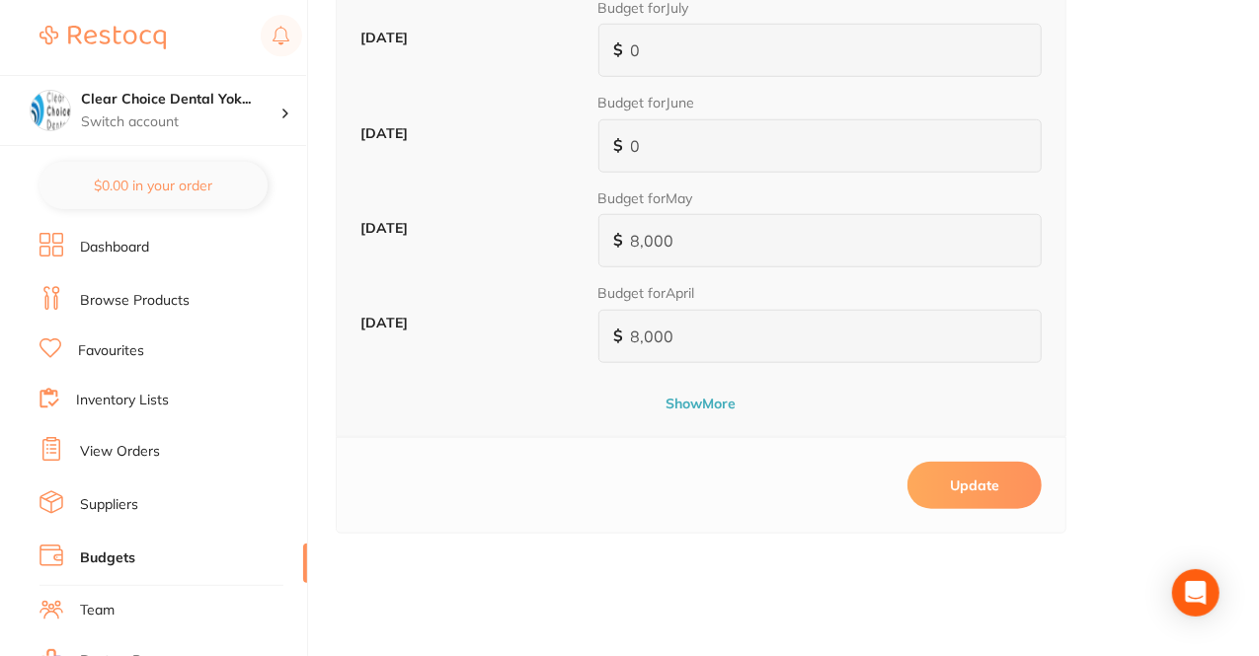
scroll to position [808, 0]
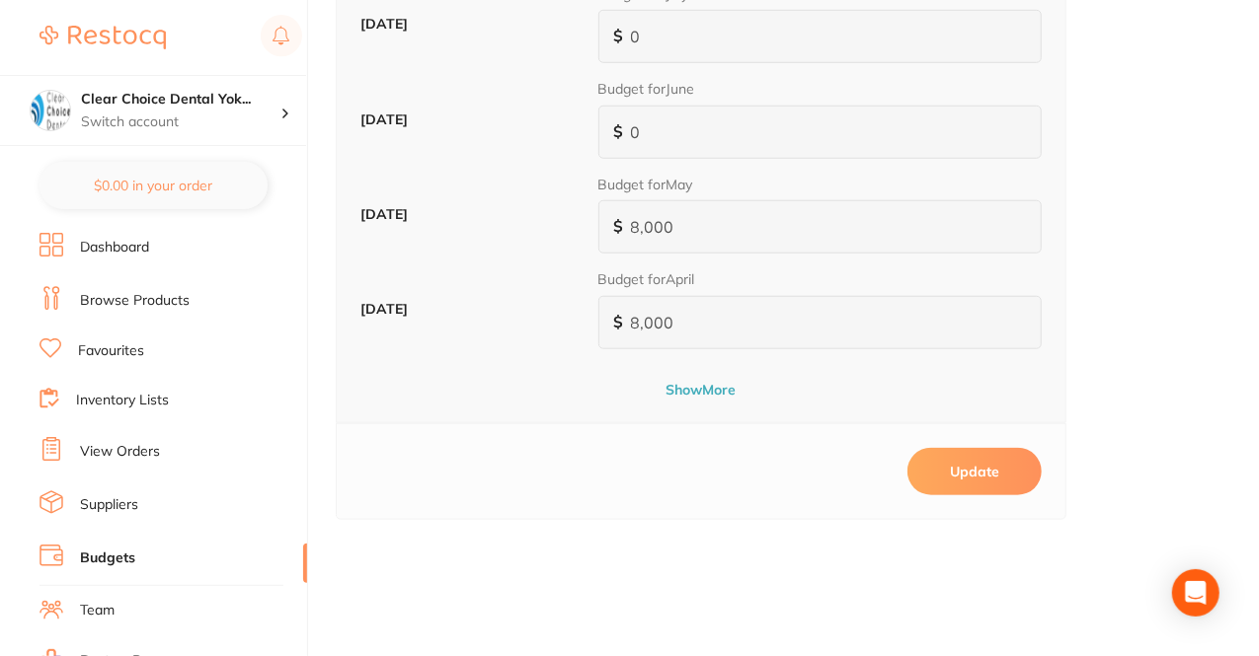
type input "8,000"
click at [1013, 467] on button "Update" at bounding box center [974, 471] width 134 height 47
type input "0"
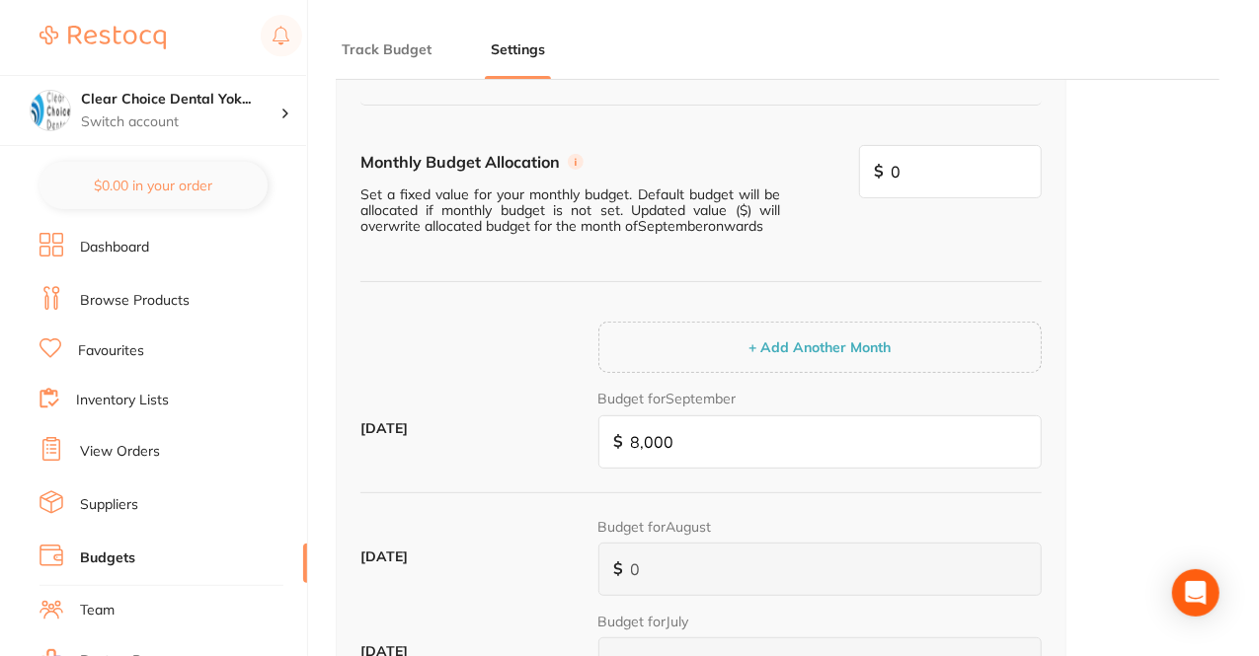
scroll to position [0, 0]
